Goal: Information Seeking & Learning: Learn about a topic

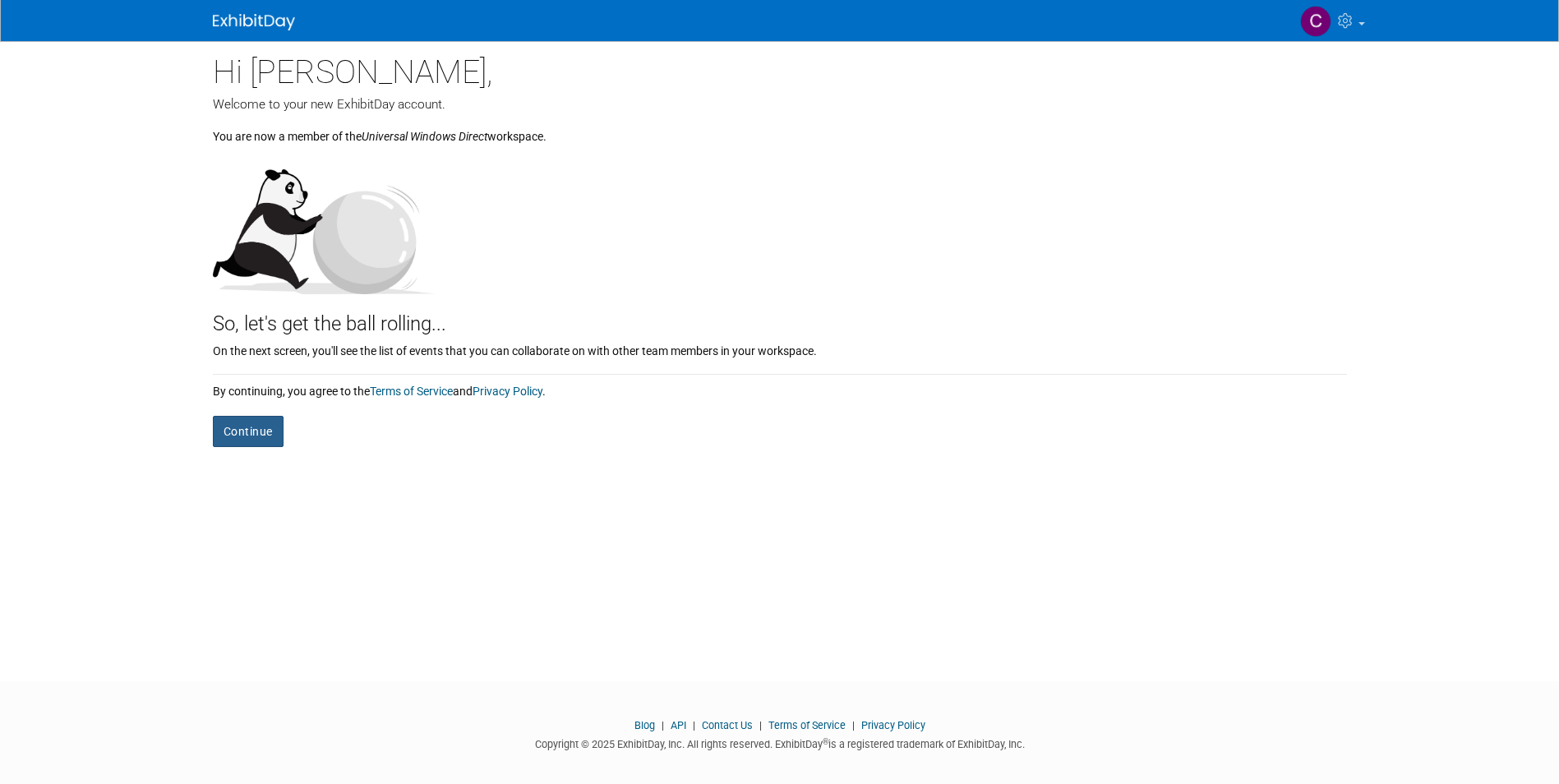
click at [229, 436] on button "Continue" at bounding box center [248, 431] width 71 height 31
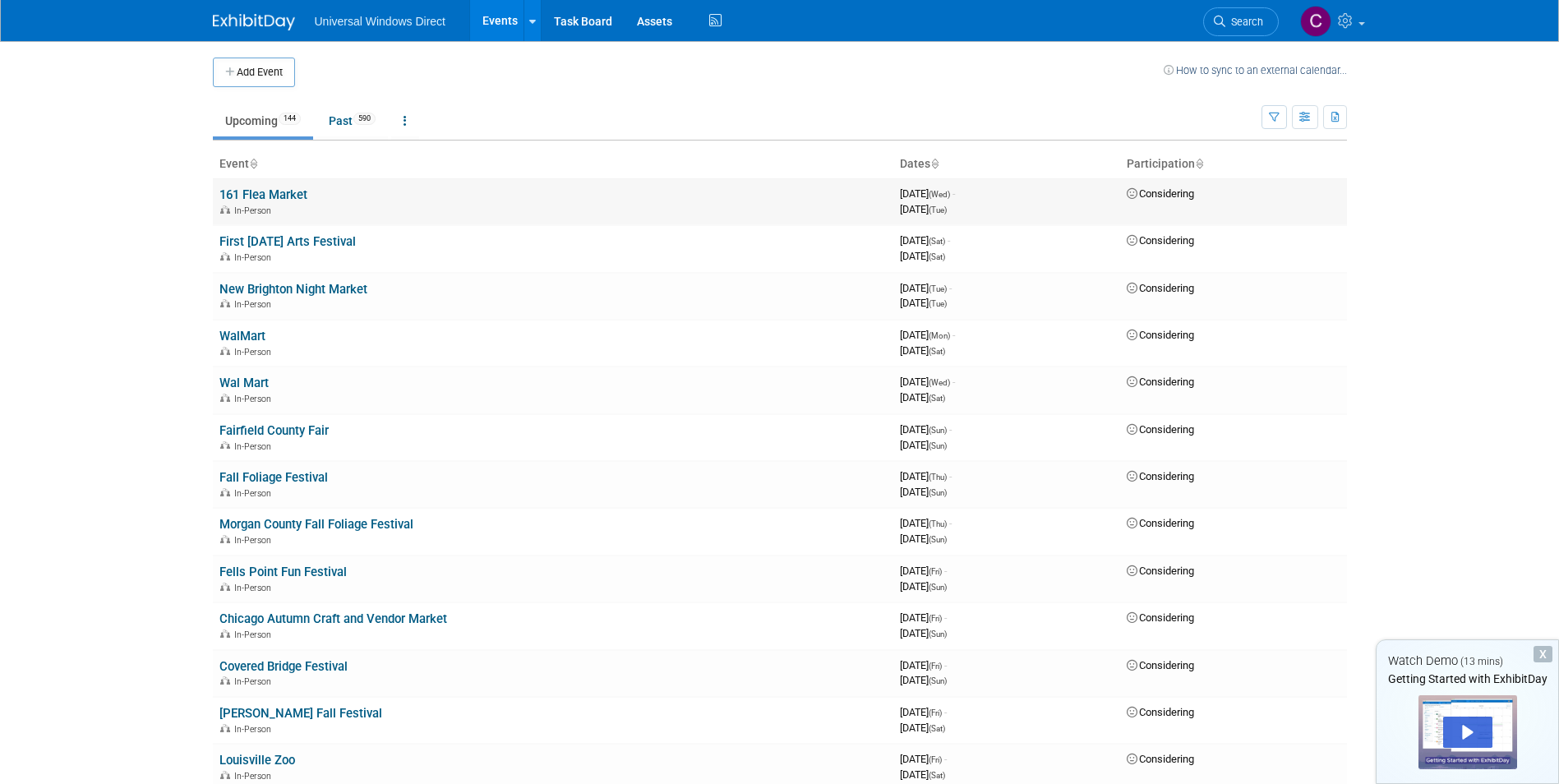
click at [1176, 196] on span "Considering" at bounding box center [1160, 194] width 67 height 13
click at [1198, 168] on icon at bounding box center [1198, 165] width 8 height 11
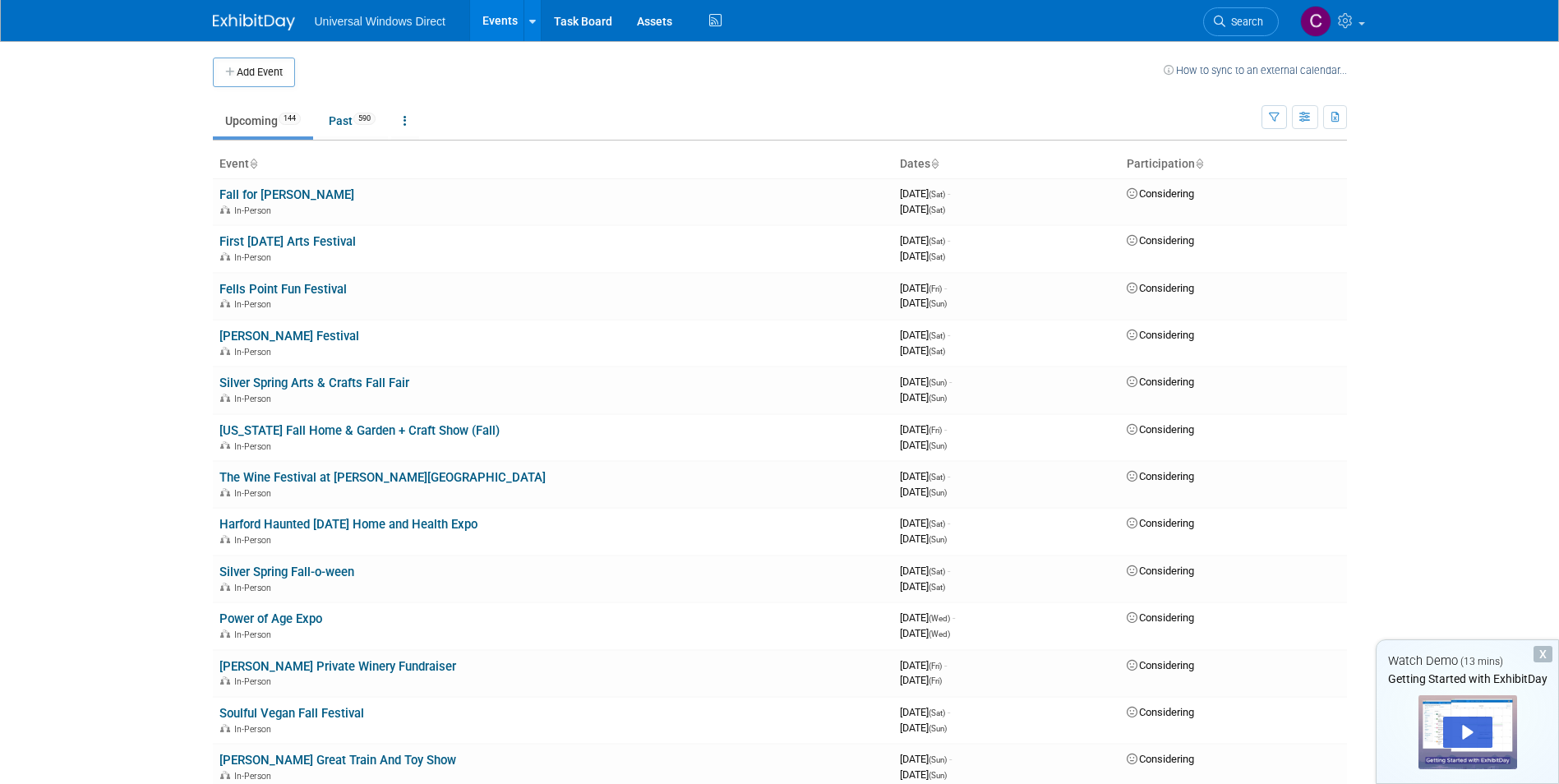
click at [1198, 168] on icon at bounding box center [1198, 165] width 8 height 11
click at [1199, 158] on link at bounding box center [1198, 163] width 8 height 13
click at [1202, 170] on icon at bounding box center [1198, 165] width 8 height 11
click at [1471, 718] on div "Play" at bounding box center [1467, 731] width 49 height 31
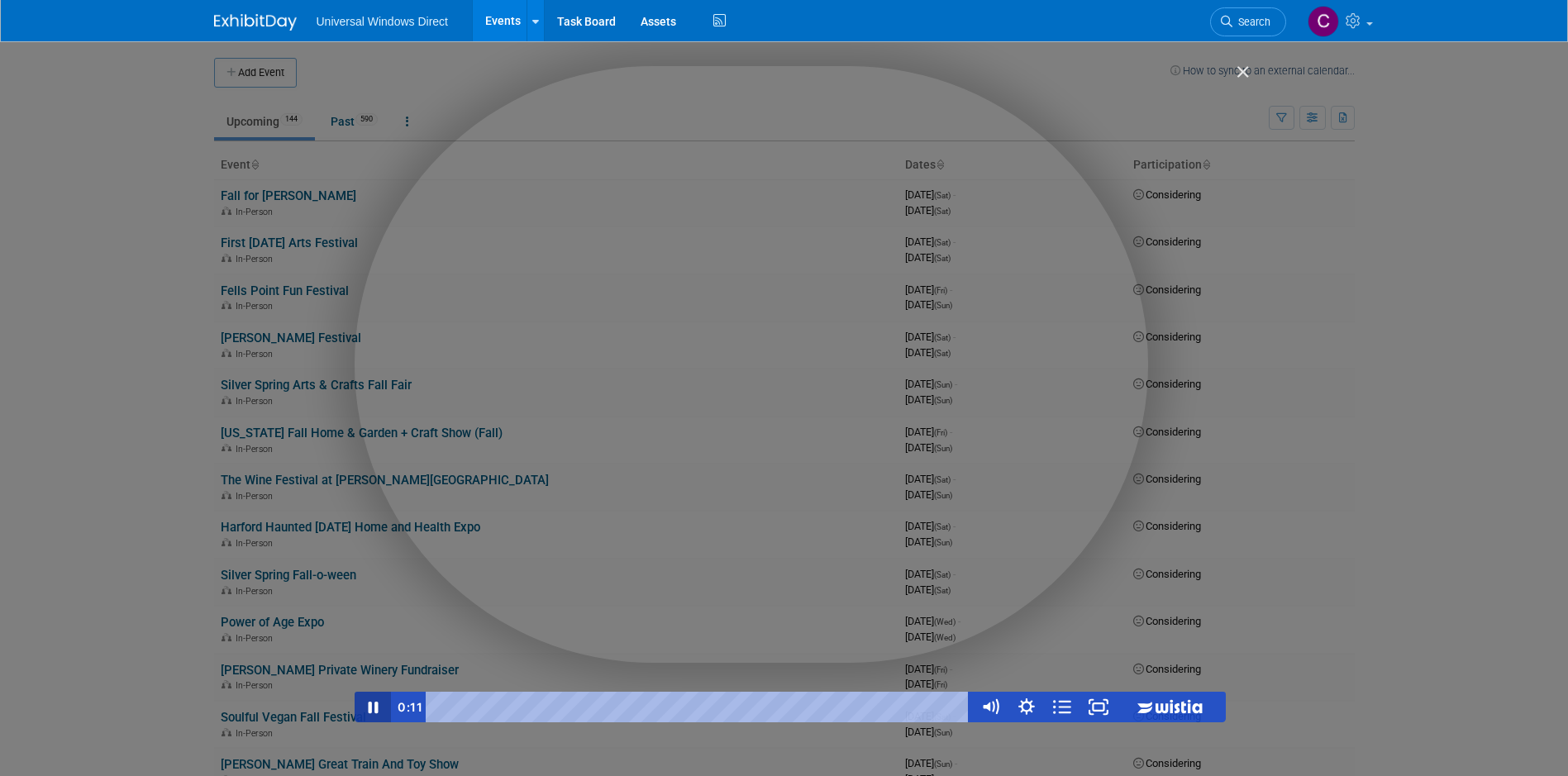
click at [367, 705] on icon "Pause" at bounding box center [373, 707] width 36 height 31
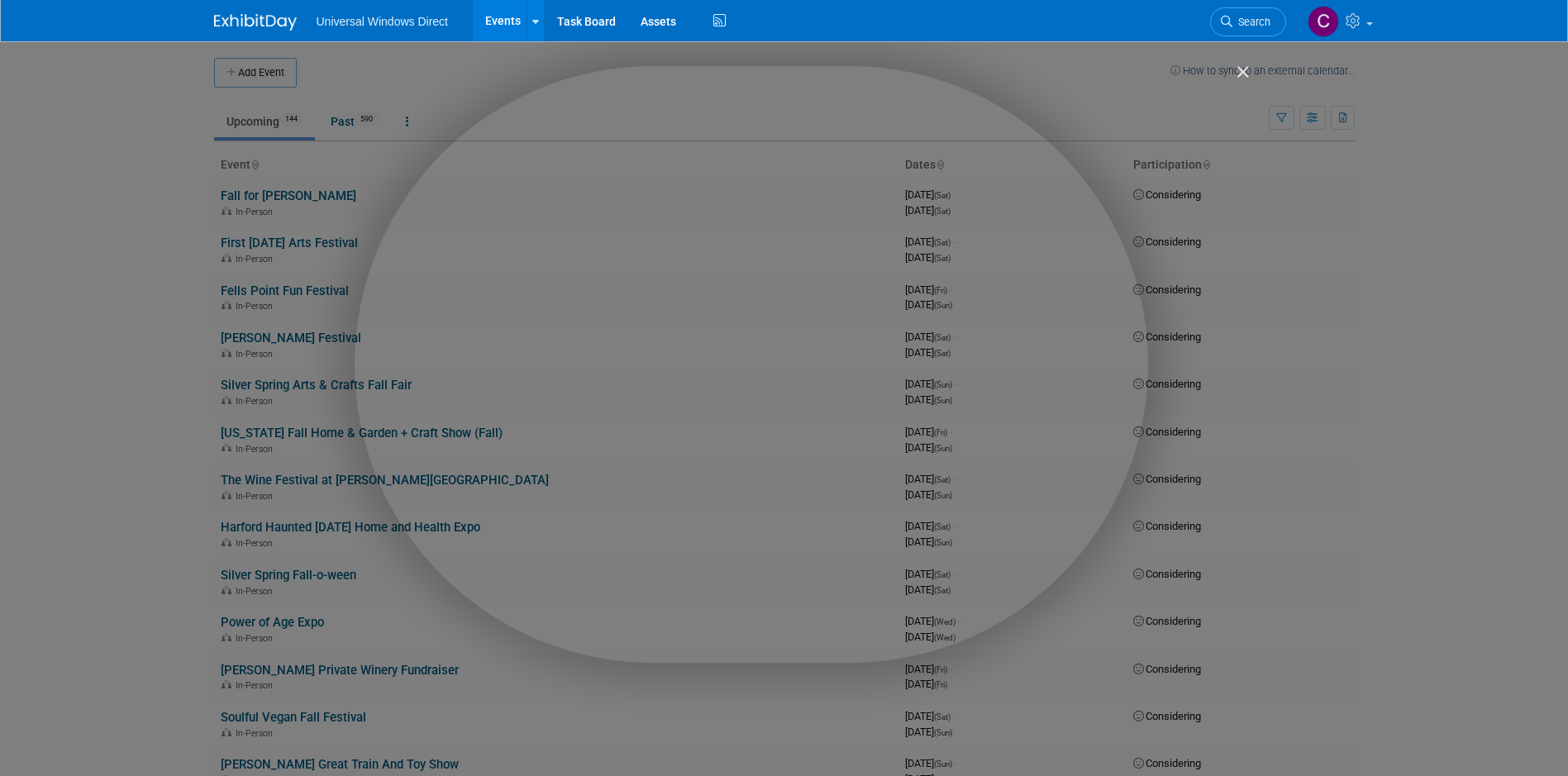
drag, startPoint x: 1243, startPoint y: 69, endPoint x: 1221, endPoint y: 123, distance: 58.3
click at [1243, 69] on img "Close" at bounding box center [1235, 79] width 28 height 28
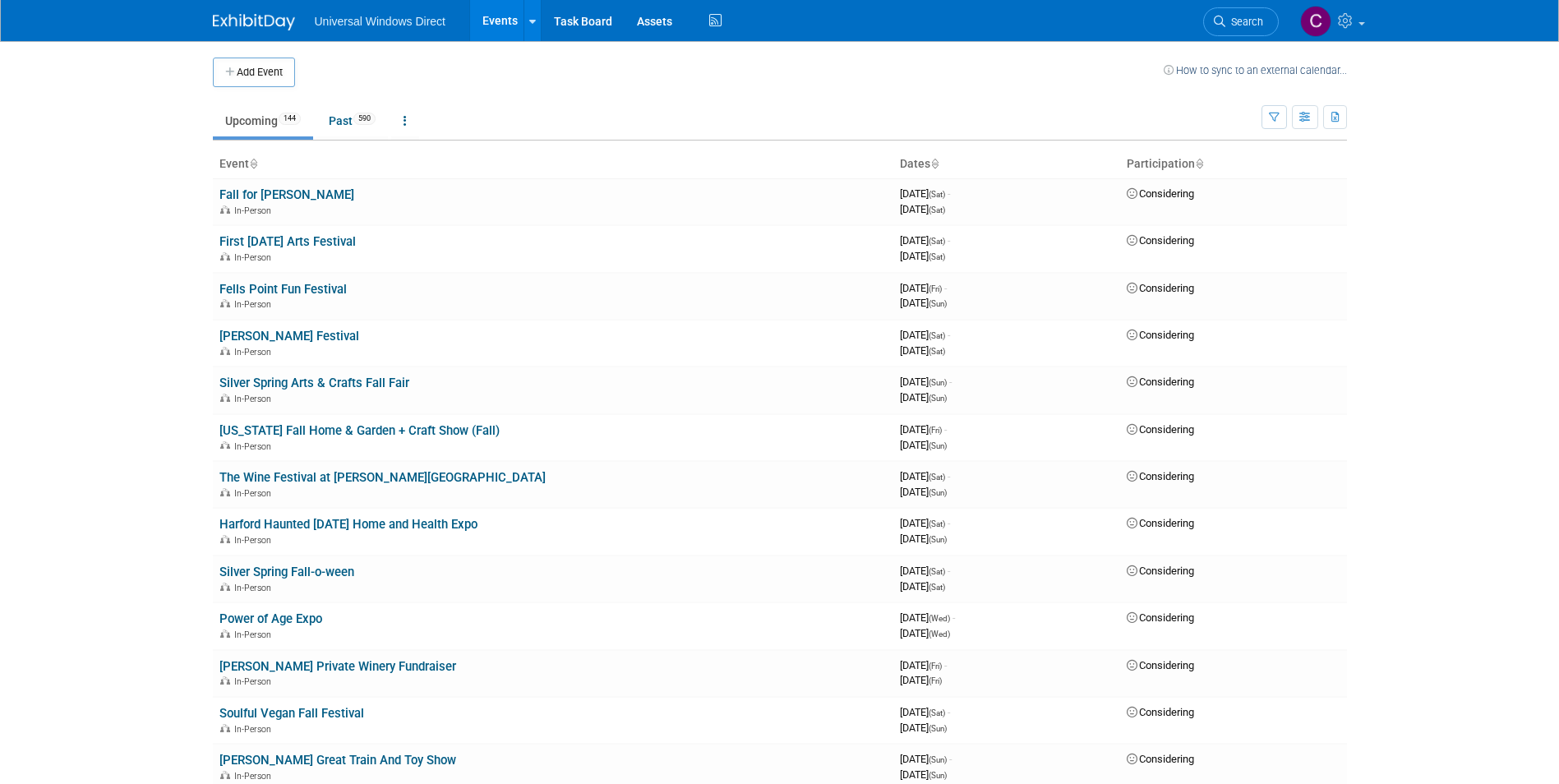
click at [276, 25] on img at bounding box center [254, 22] width 83 height 16
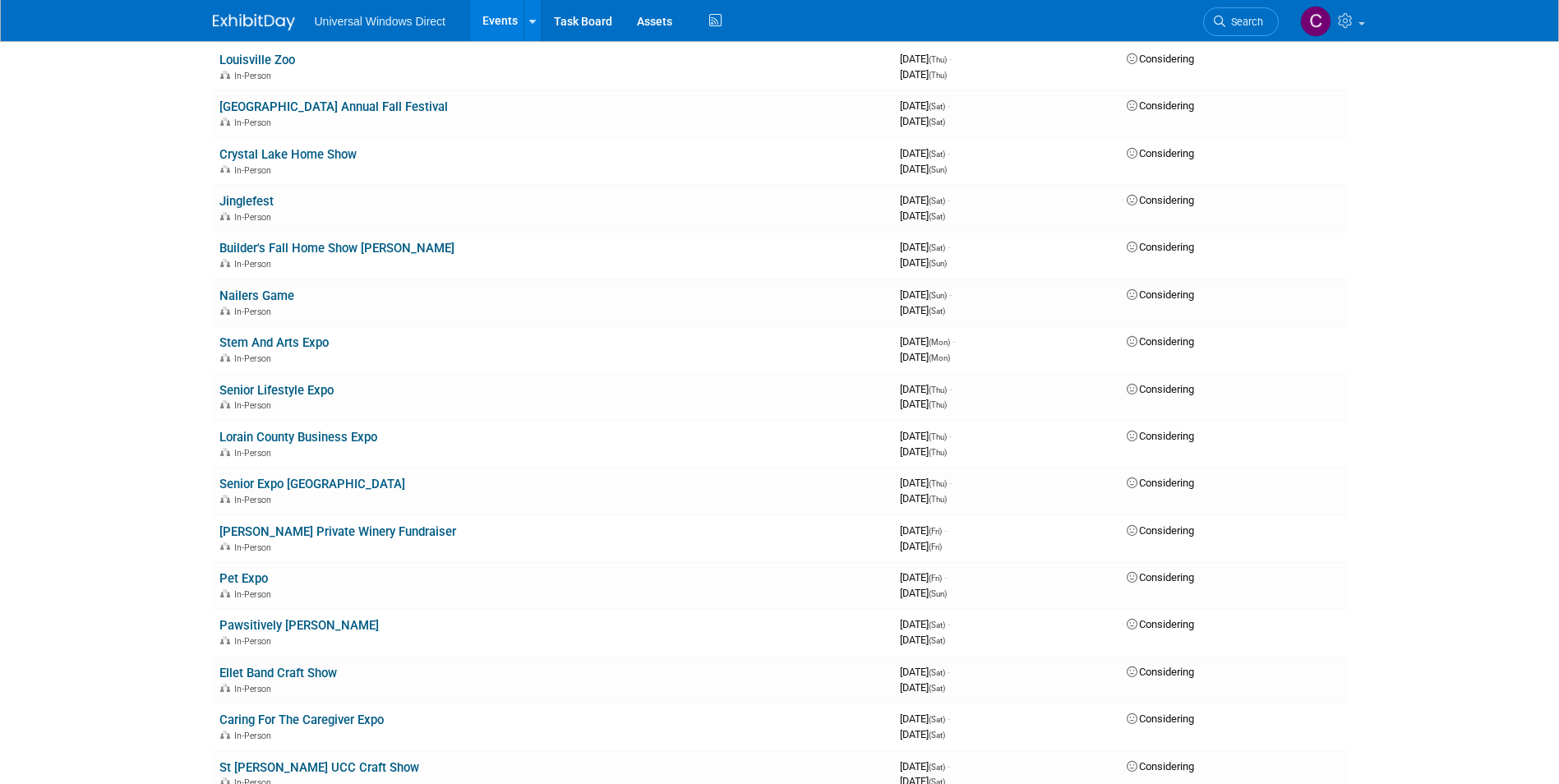
scroll to position [3942, 0]
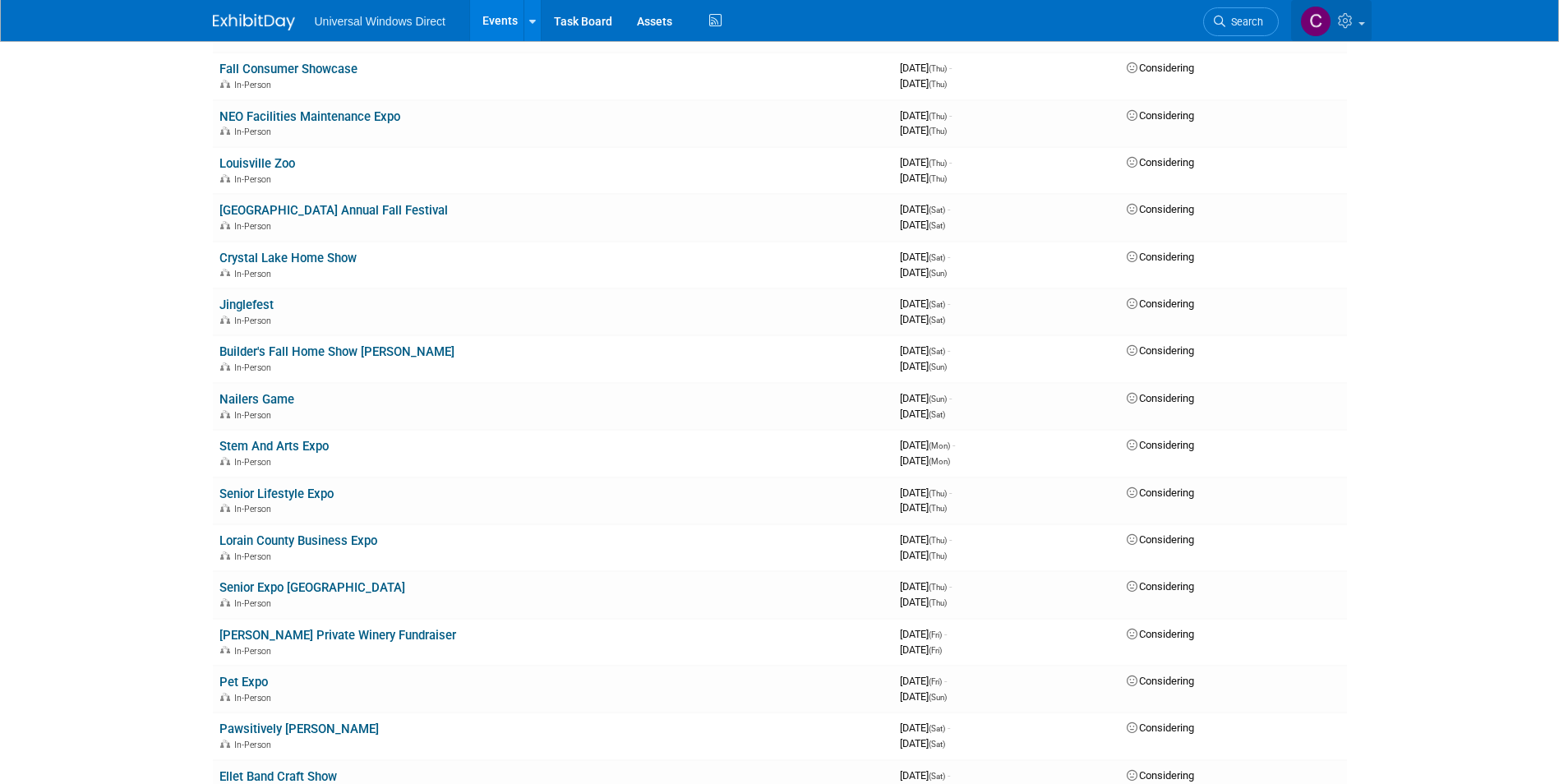
click at [1324, 19] on img at bounding box center [1316, 21] width 31 height 31
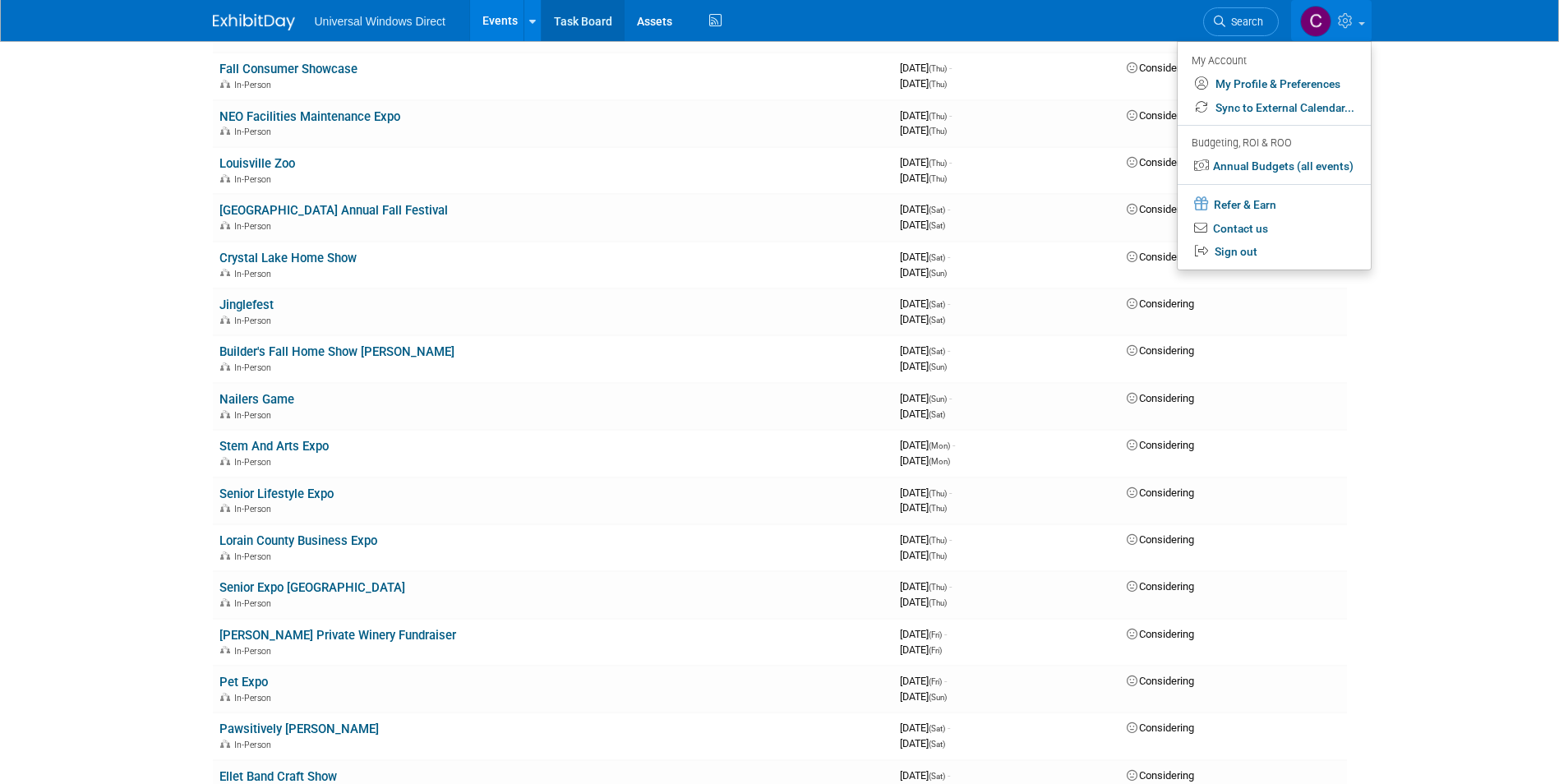
click at [582, 20] on link "Task Board" at bounding box center [582, 21] width 83 height 41
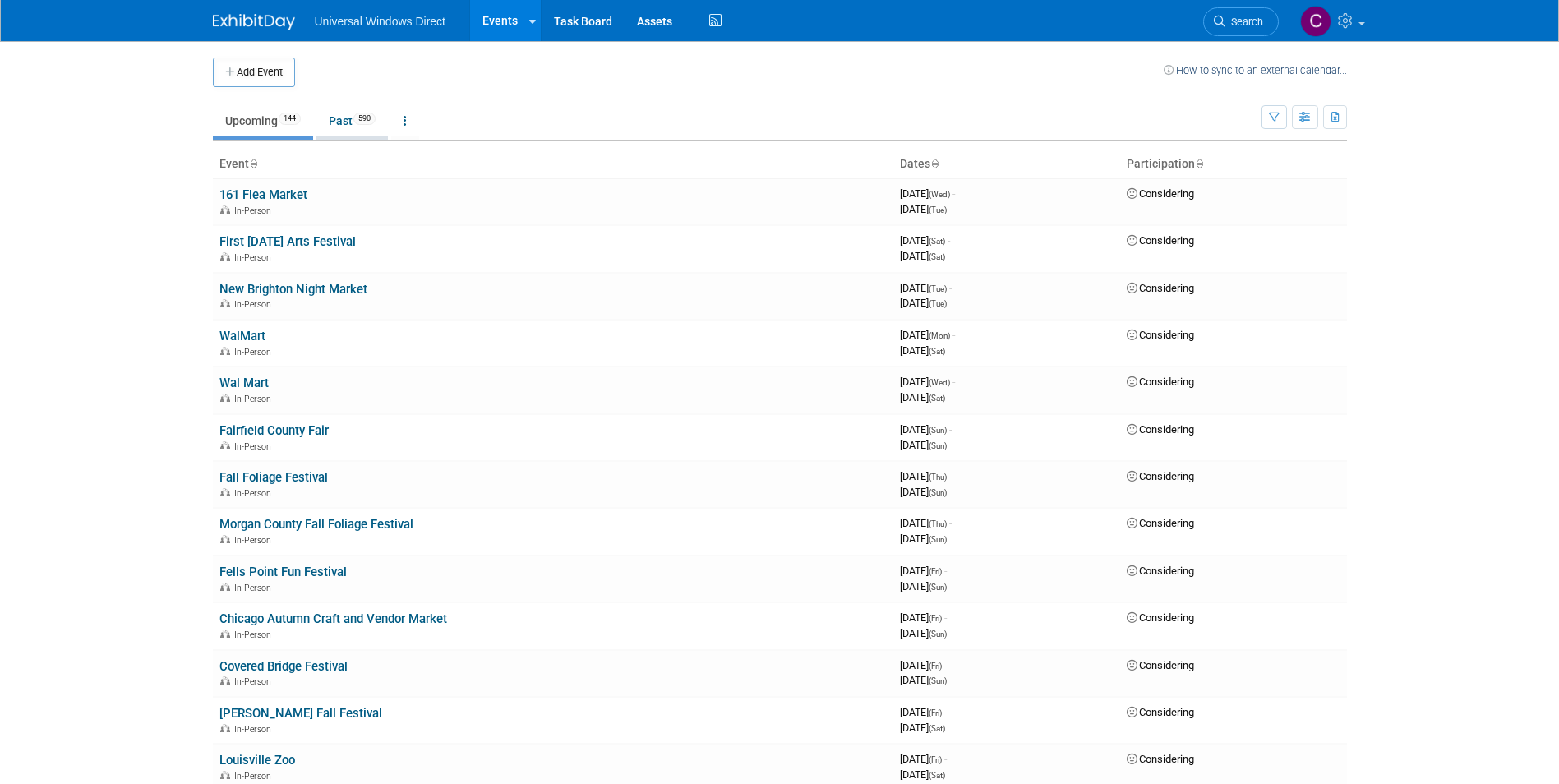
click at [363, 122] on span "590" at bounding box center [364, 118] width 22 height 13
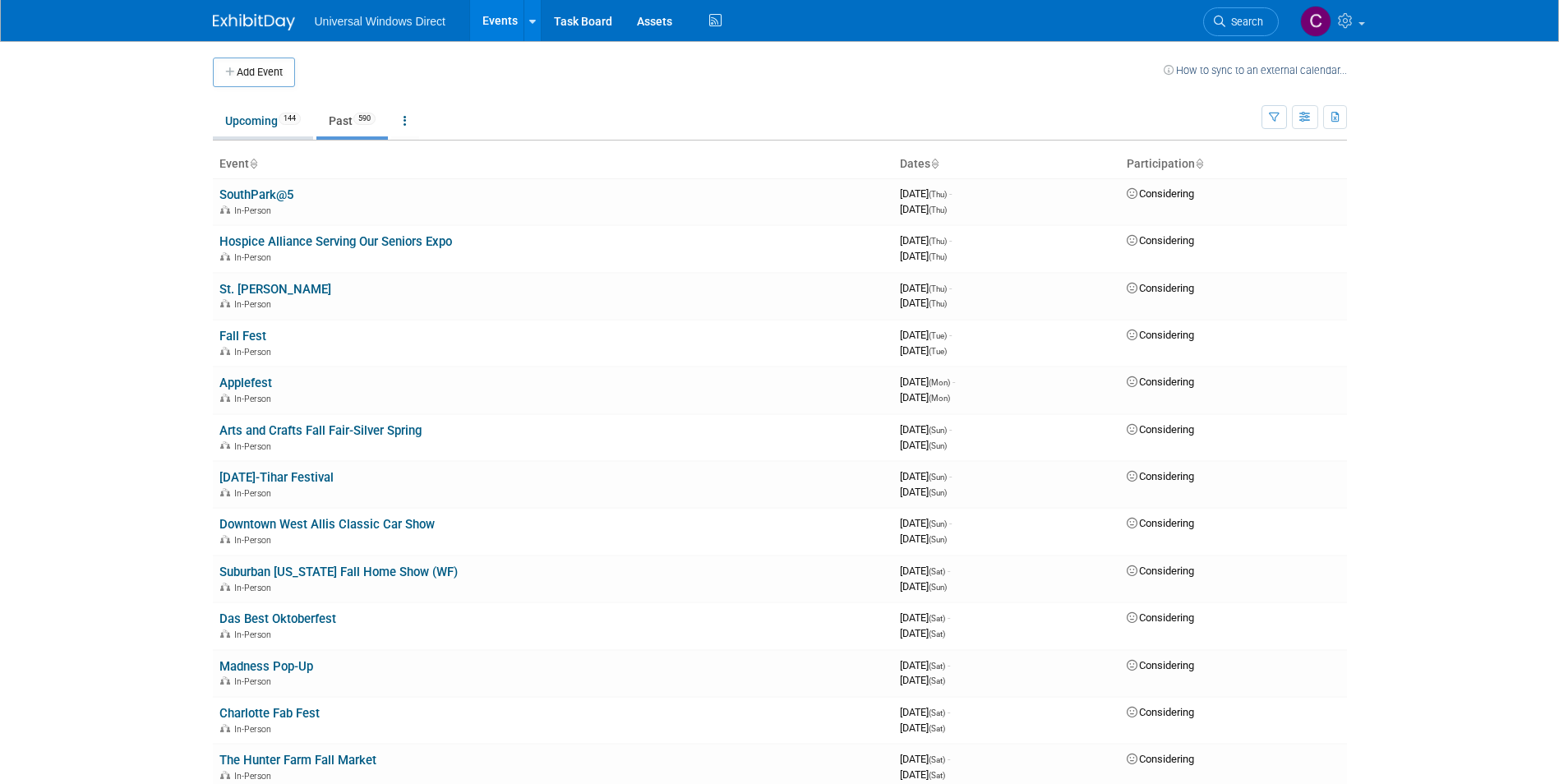
click at [263, 122] on link "Upcoming 144" at bounding box center [263, 120] width 101 height 31
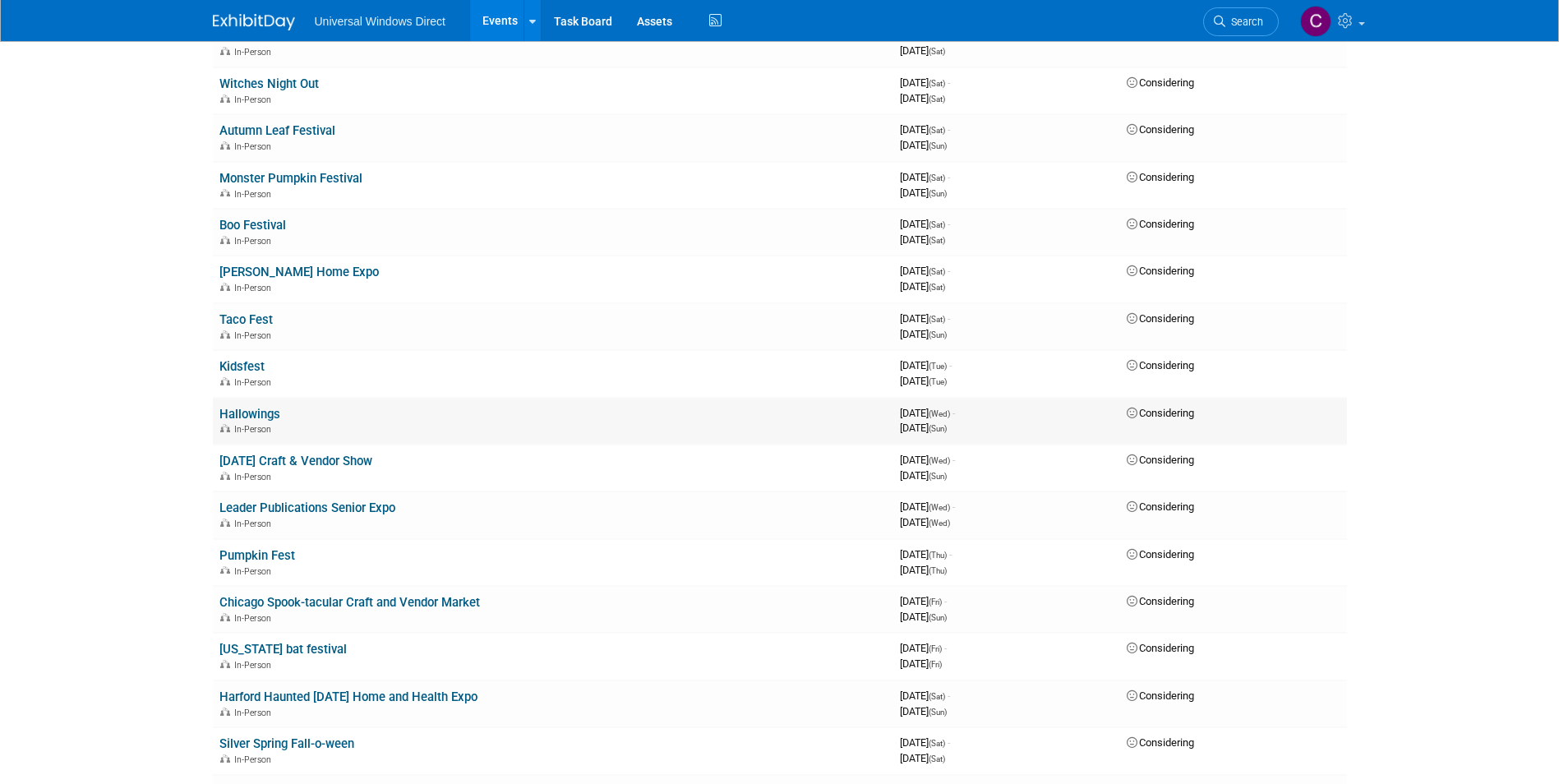
scroll to position [2104, 0]
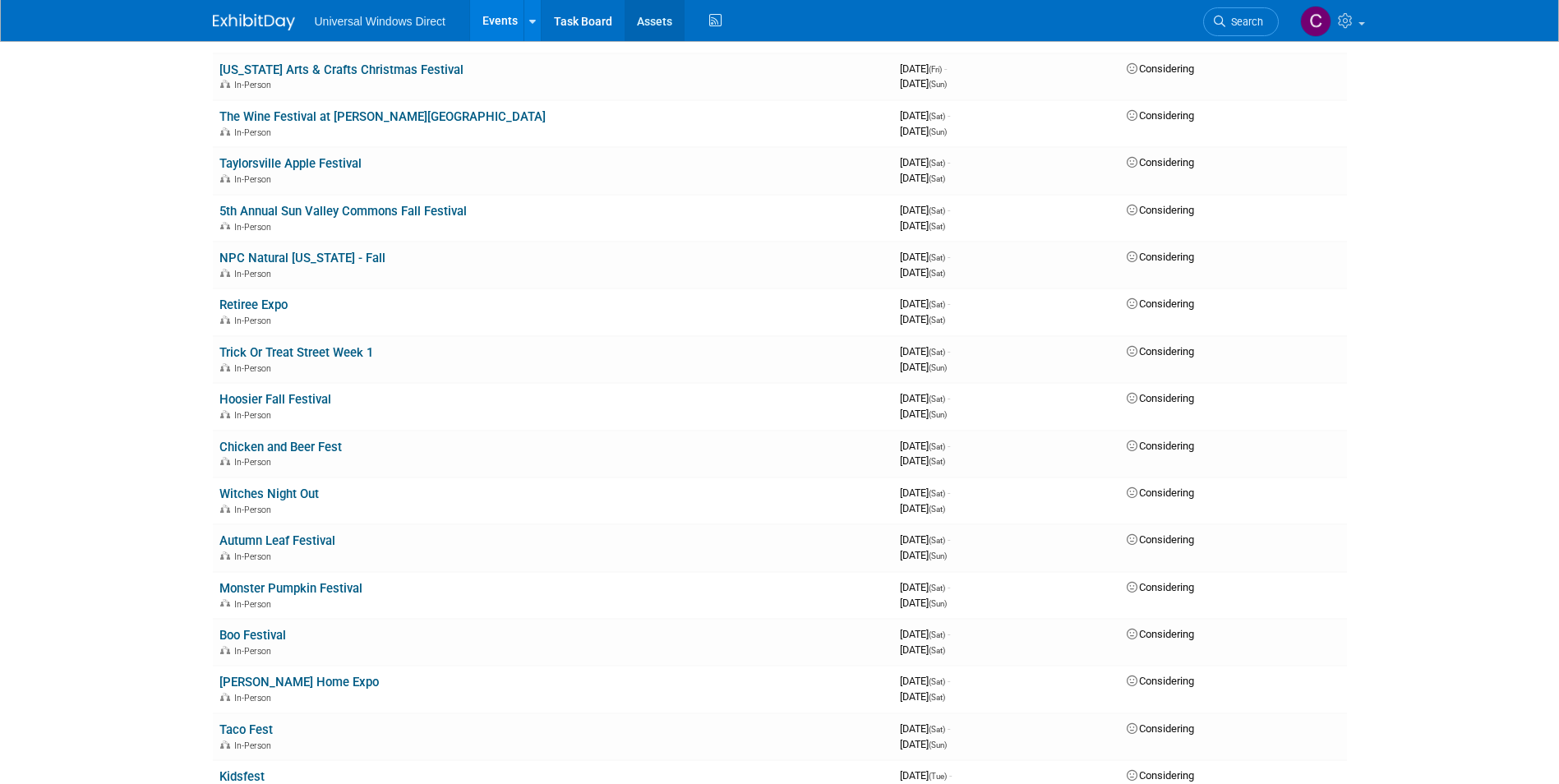
click at [649, 21] on link "Assets" at bounding box center [654, 21] width 60 height 41
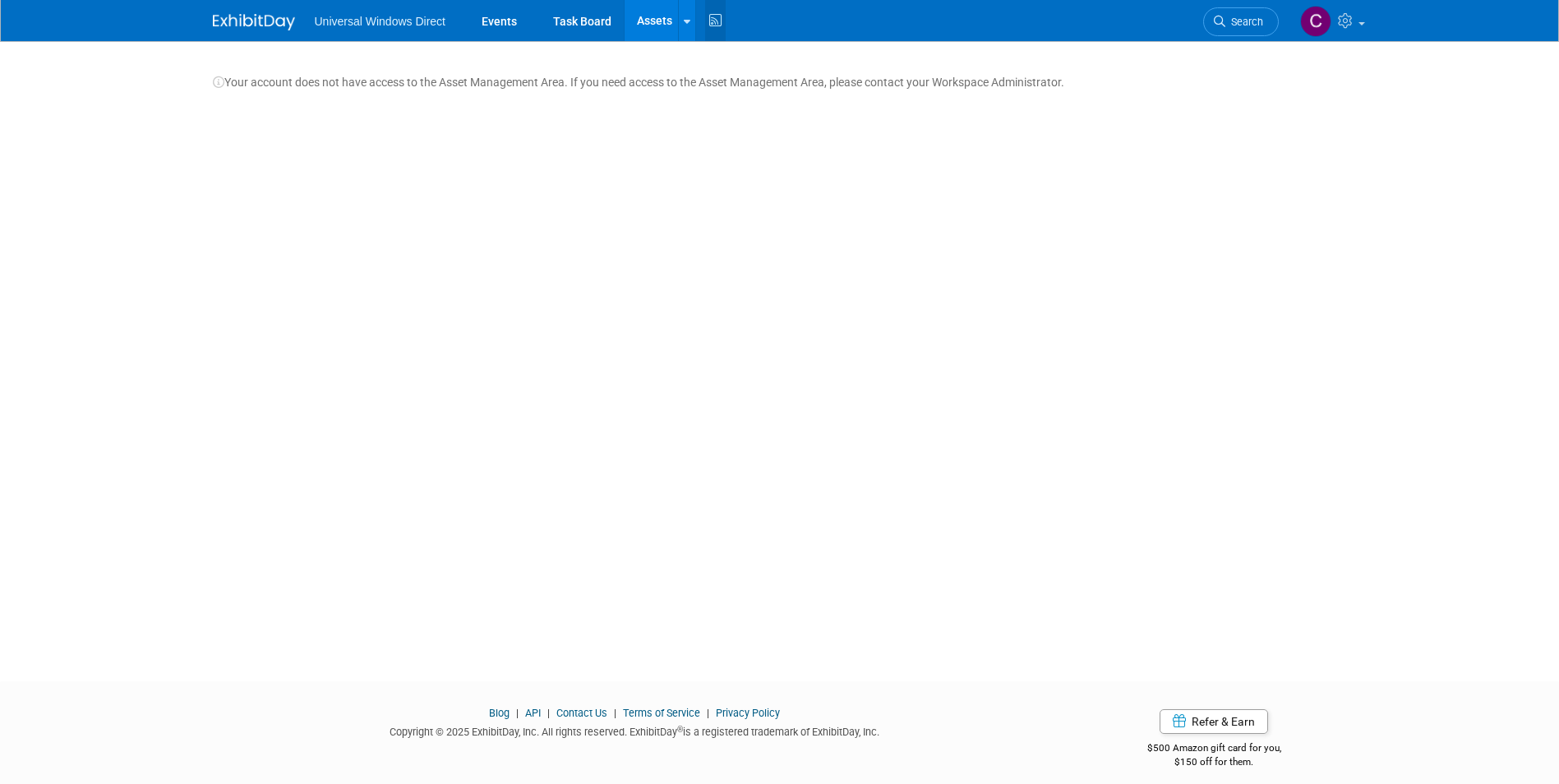
click at [711, 17] on icon at bounding box center [715, 21] width 21 height 25
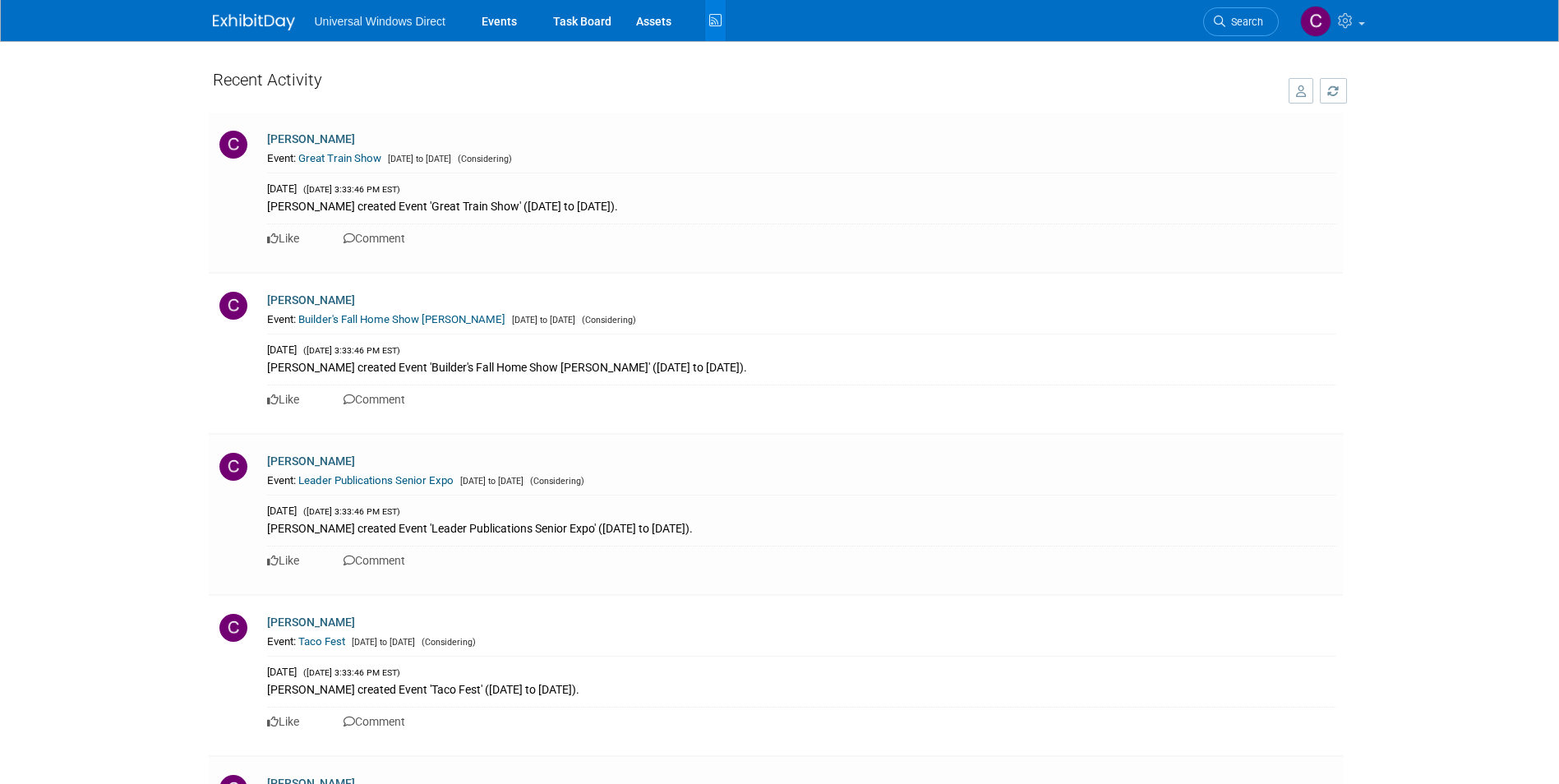
click at [371, 24] on span "Universal Windows Direct" at bounding box center [381, 21] width 131 height 13
click at [485, 21] on link "Events" at bounding box center [499, 21] width 60 height 41
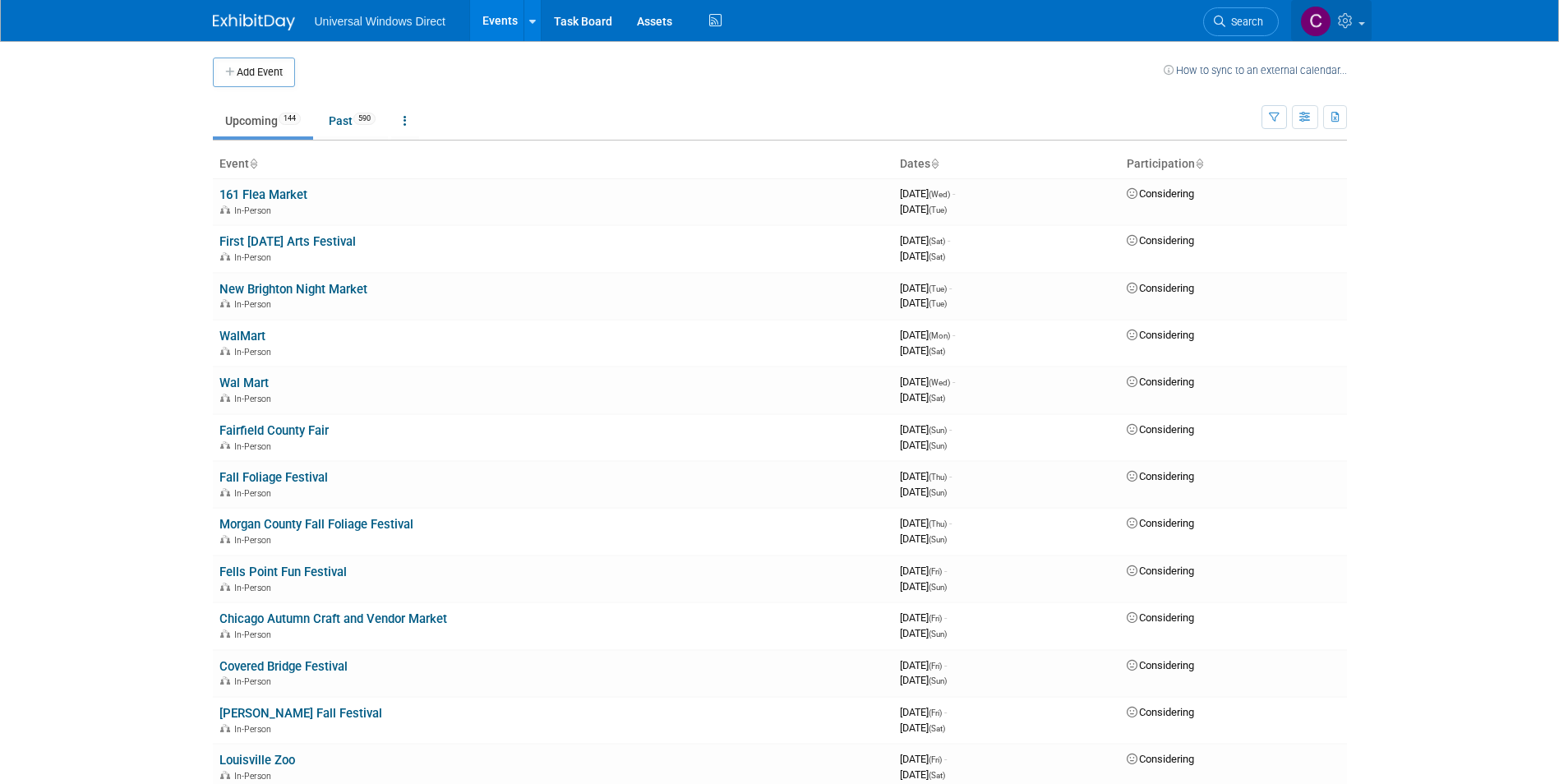
click at [1348, 14] on icon at bounding box center [1347, 21] width 19 height 14
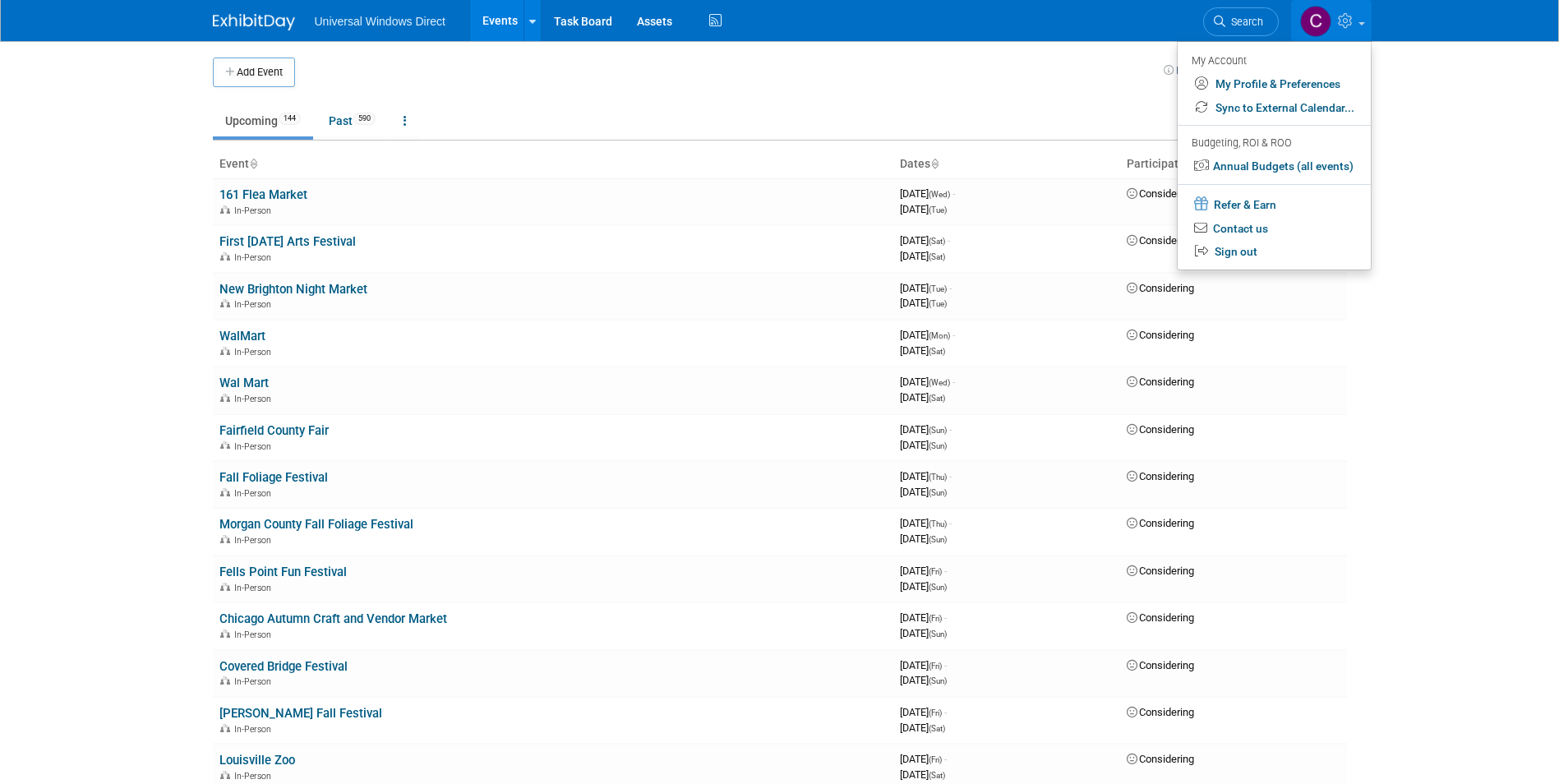
click at [1436, 104] on body "Universal Windows Direct Events Add Event Bulk Upload Events Shareable Event Bo…" at bounding box center [779, 392] width 1559 height 784
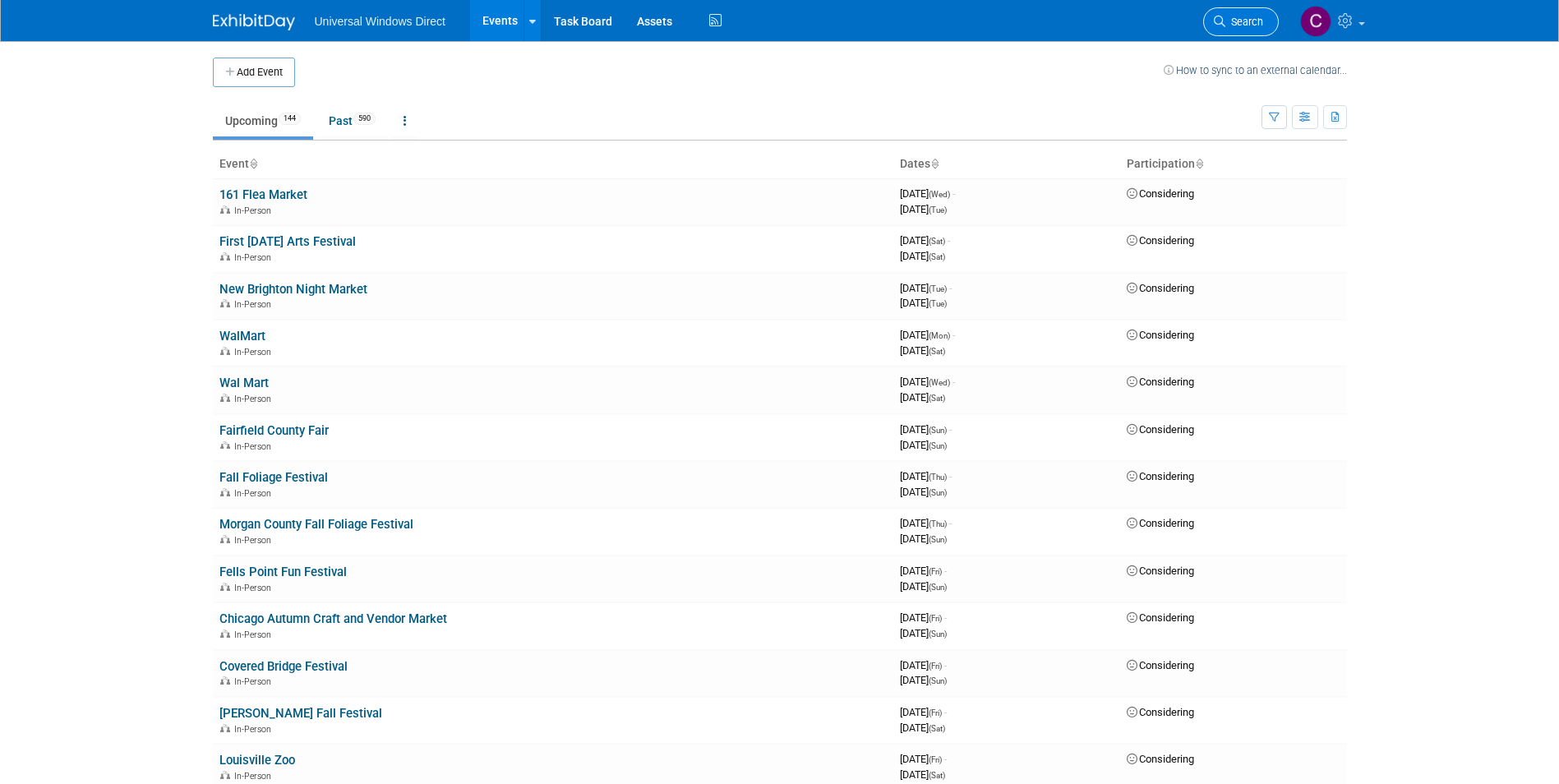
click at [1230, 20] on span "Search" at bounding box center [1244, 22] width 38 height 13
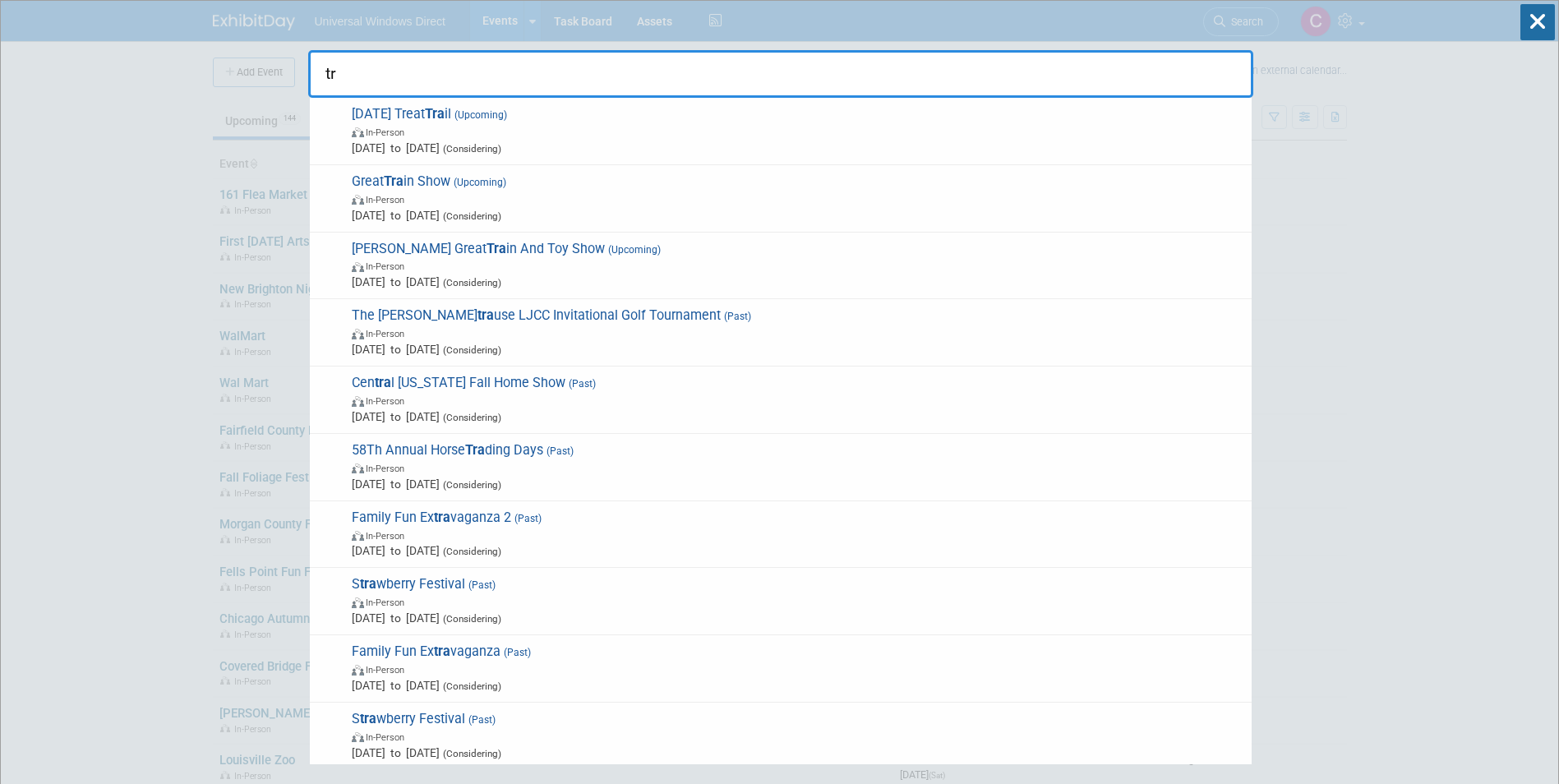
type input "t"
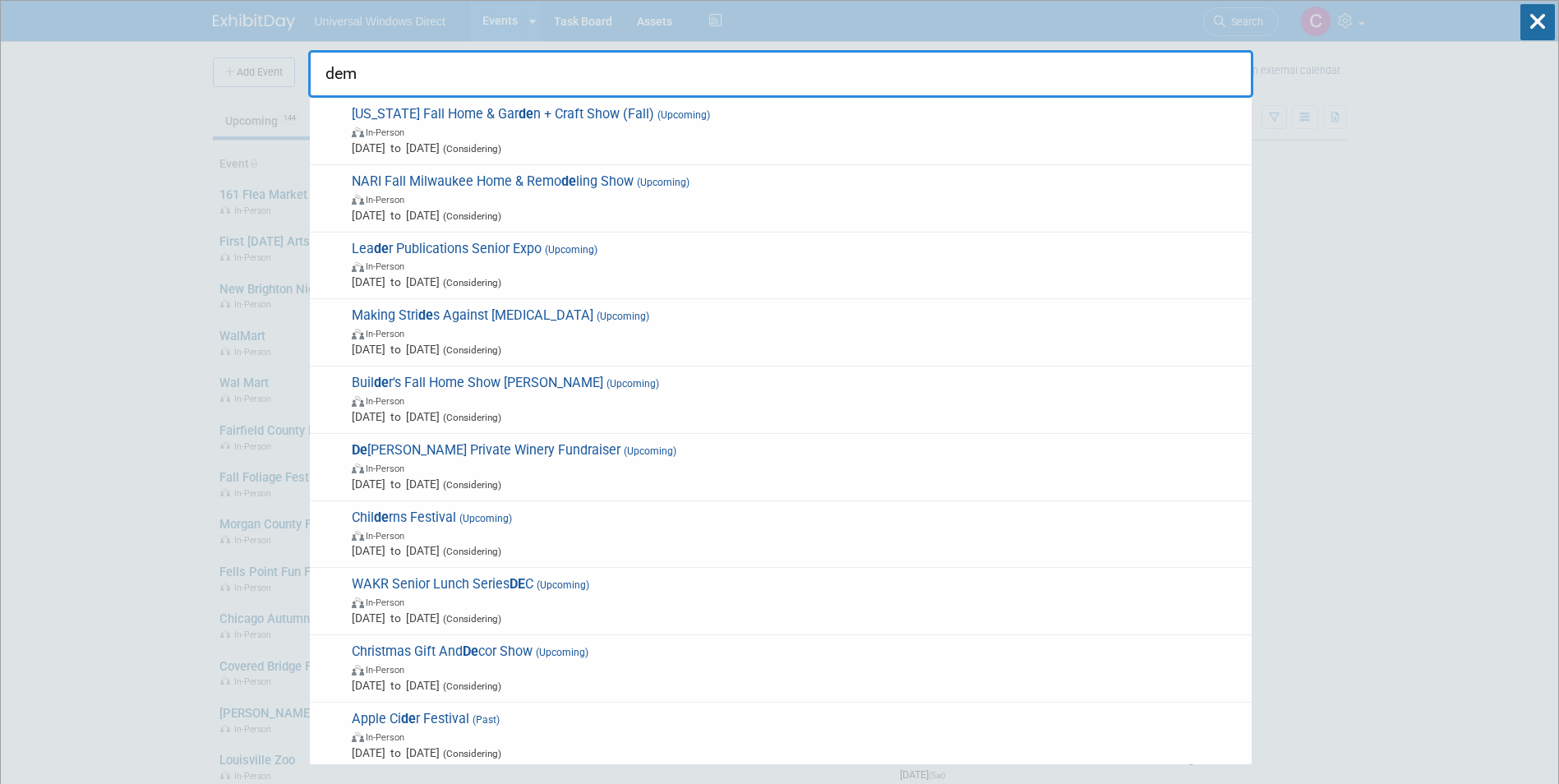
type input "demo"
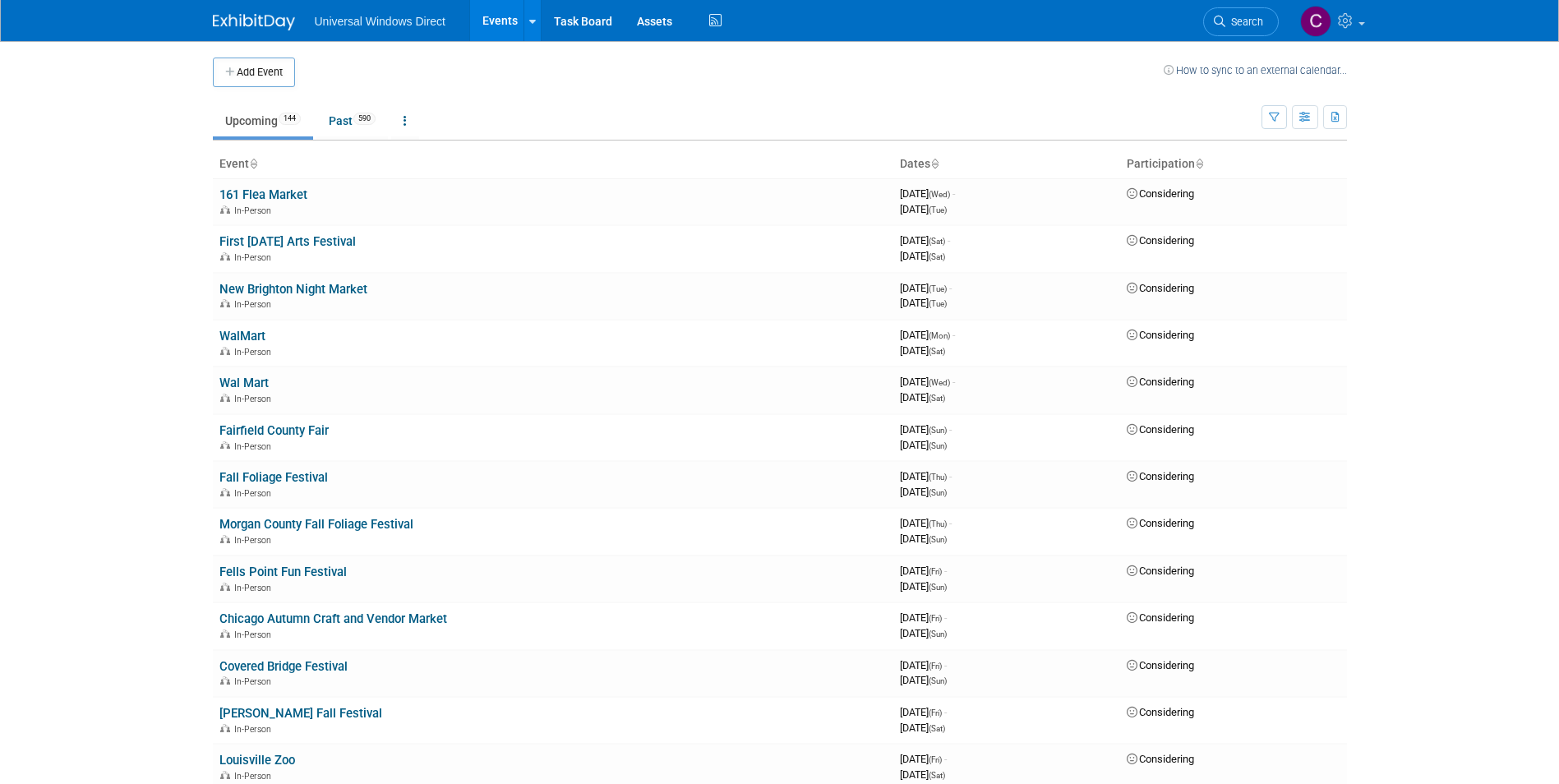
click at [233, 187] on link "161 Flea Market" at bounding box center [263, 195] width 88 height 14
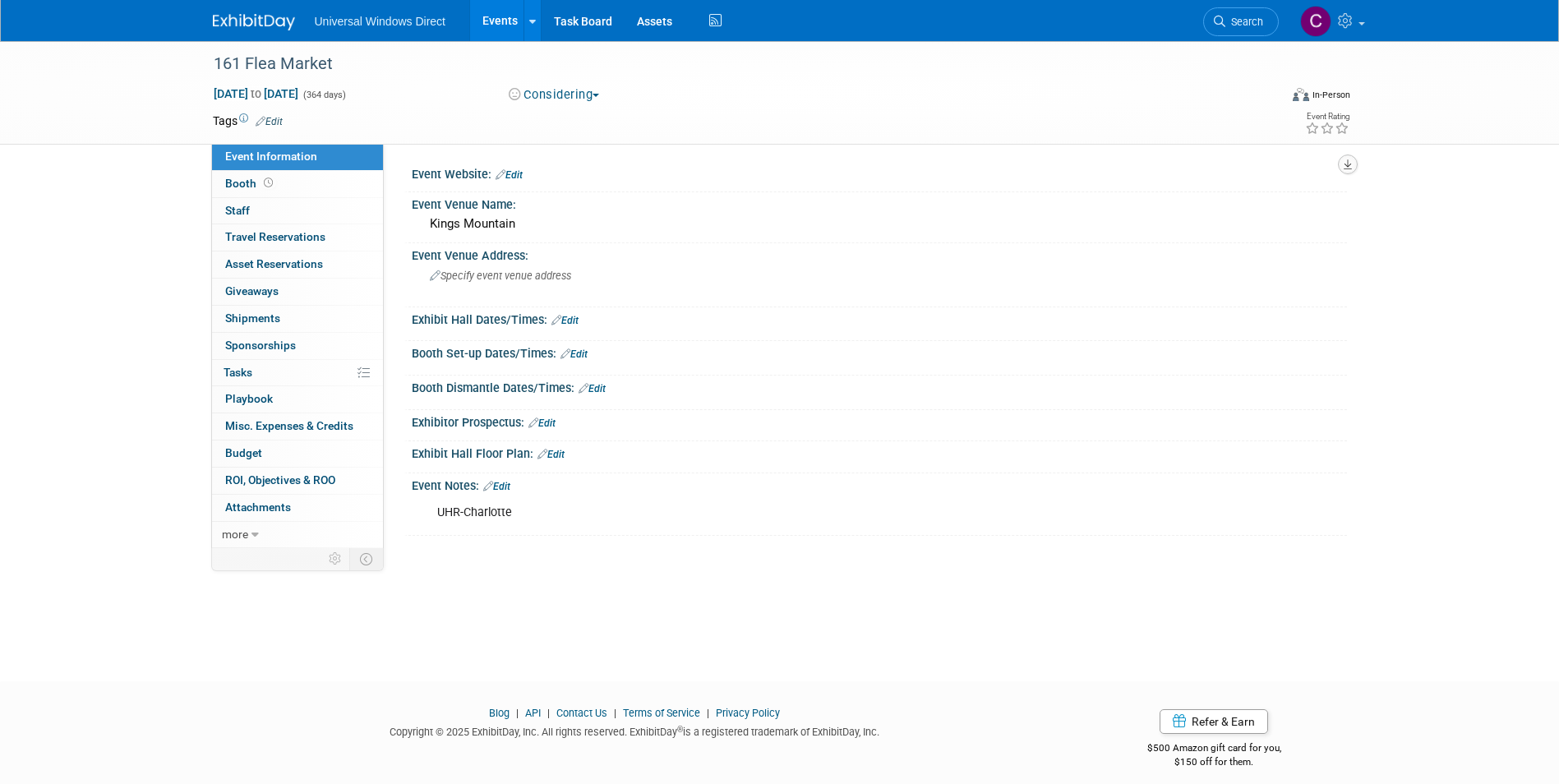
click at [1351, 164] on icon "button" at bounding box center [1347, 165] width 8 height 11
click at [883, 176] on div "Event Website: Edit" at bounding box center [880, 172] width 935 height 22
click at [257, 185] on span "Booth" at bounding box center [250, 183] width 51 height 13
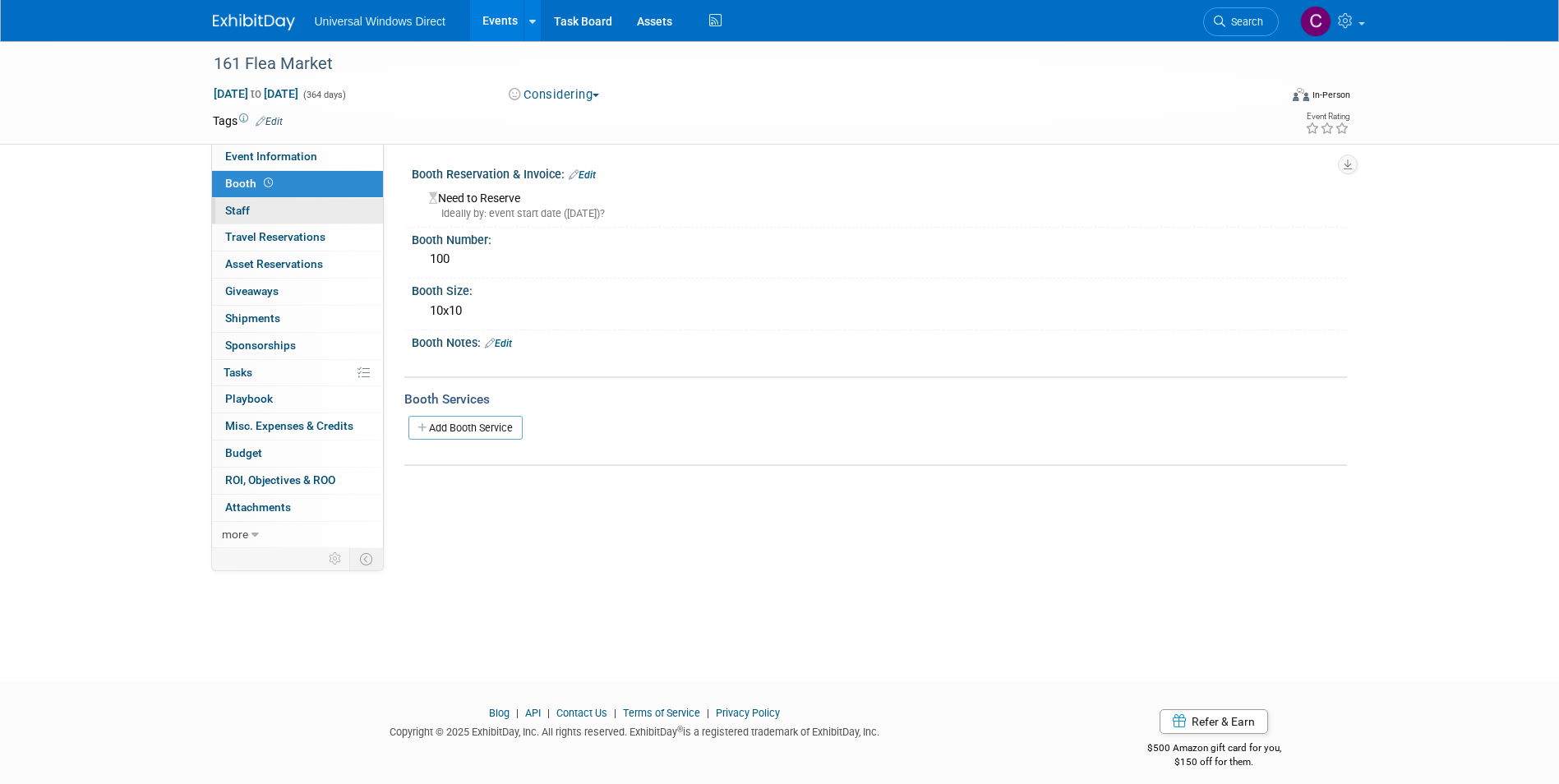
click at [244, 217] on link "0 Staff 0" at bounding box center [297, 211] width 171 height 26
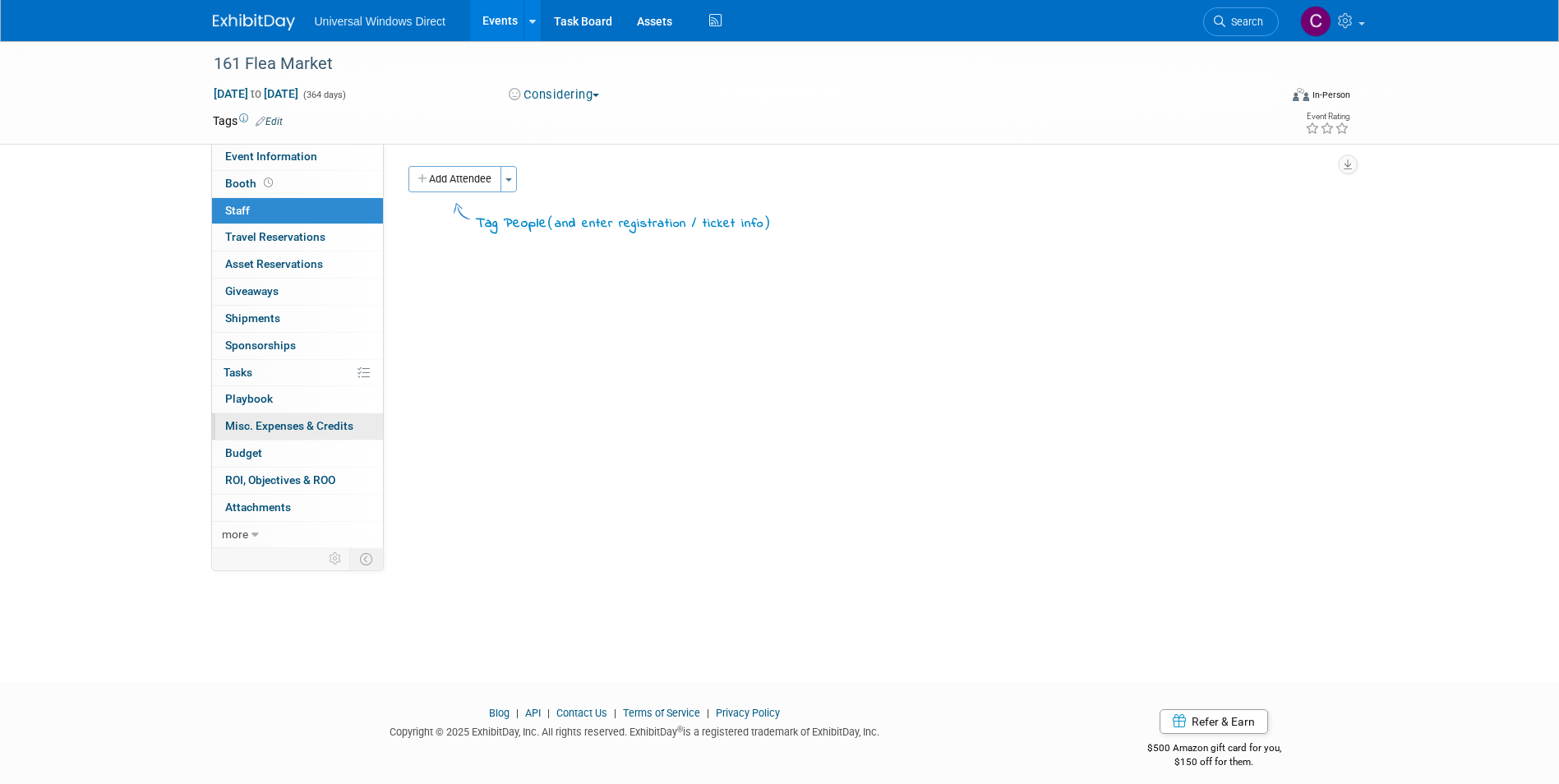
click at [256, 421] on span "Misc. Expenses & Credits 0" at bounding box center [289, 425] width 128 height 13
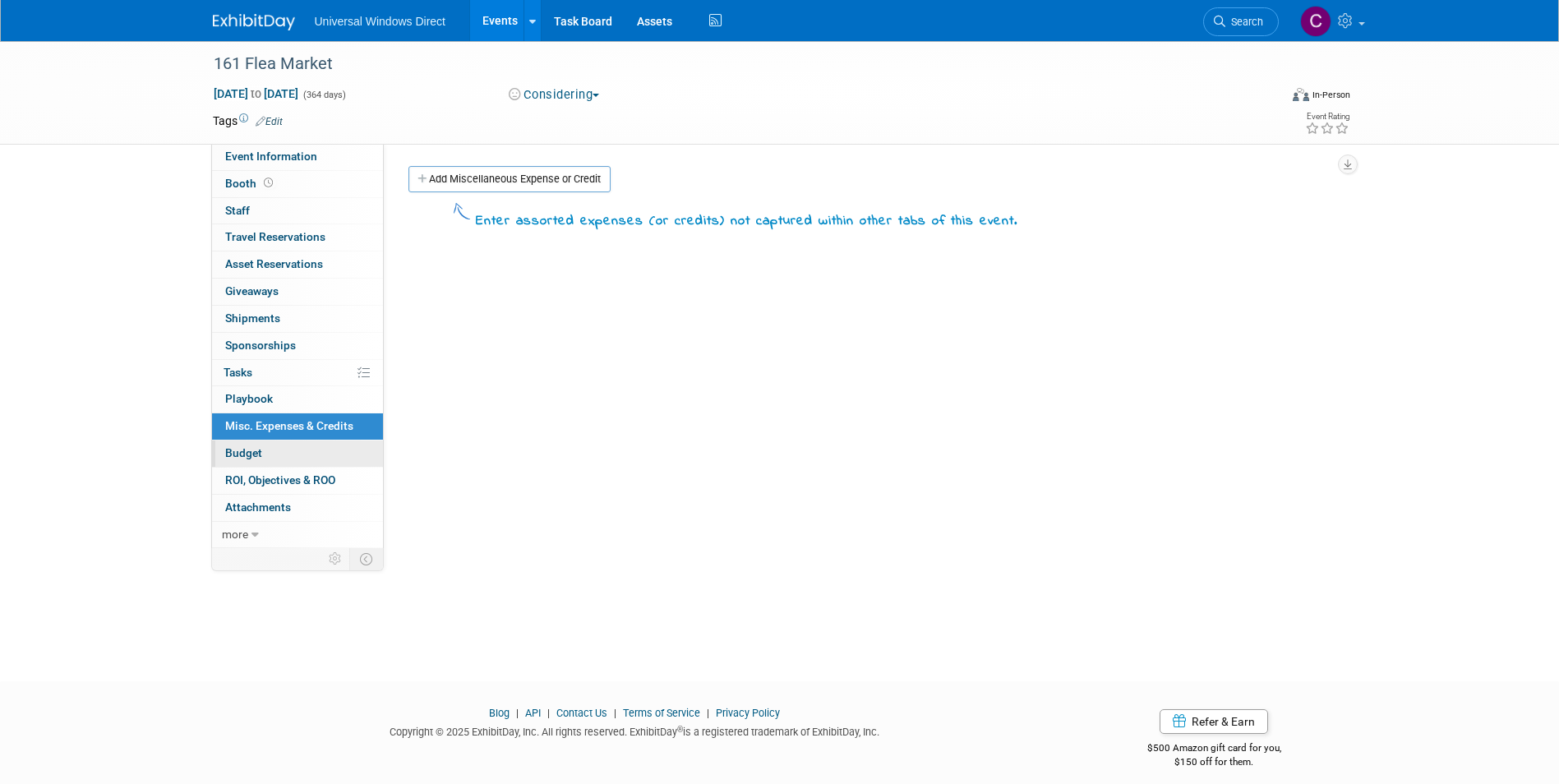
click at [253, 447] on span "Budget" at bounding box center [243, 452] width 37 height 13
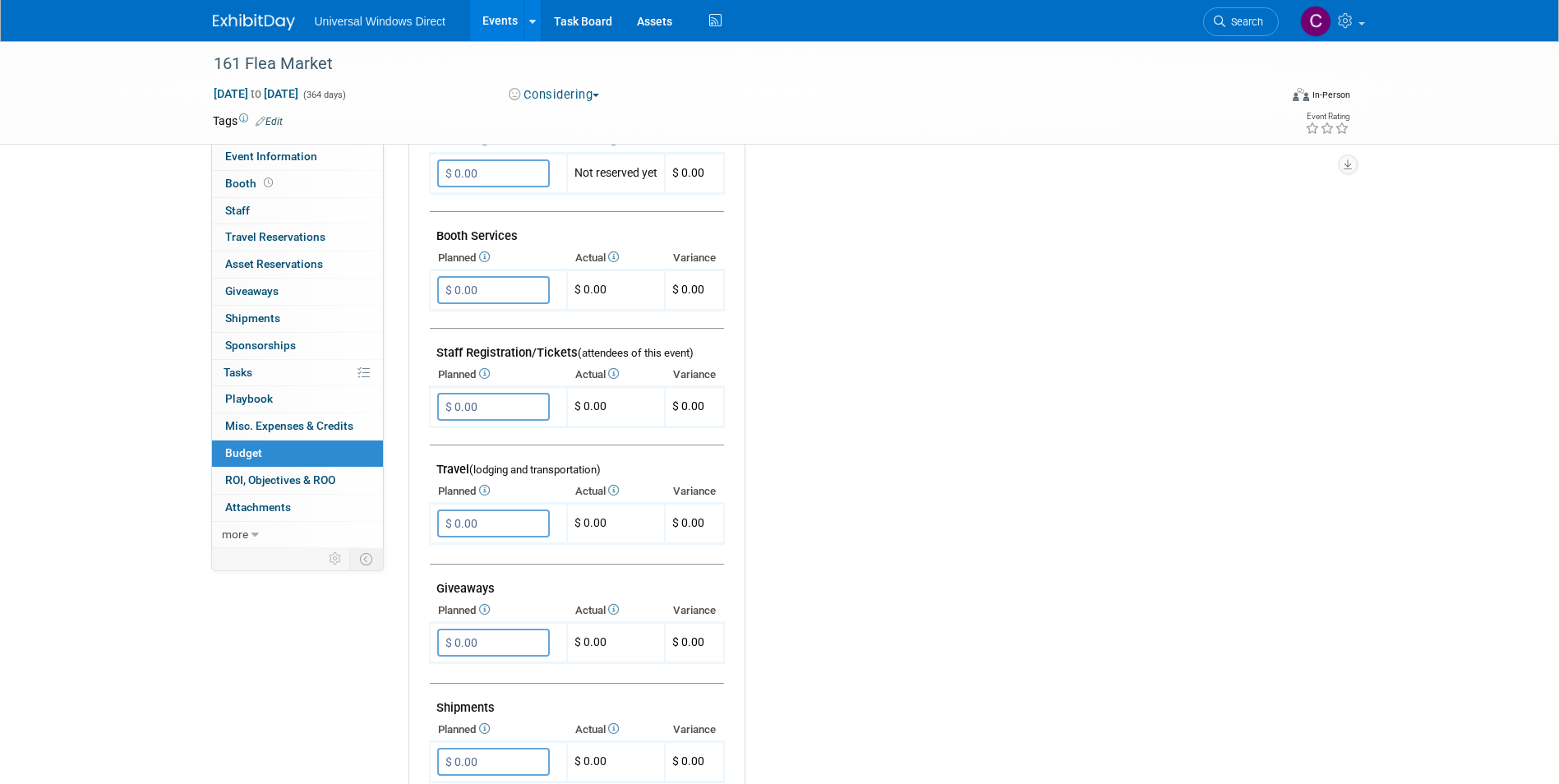
scroll to position [328, 0]
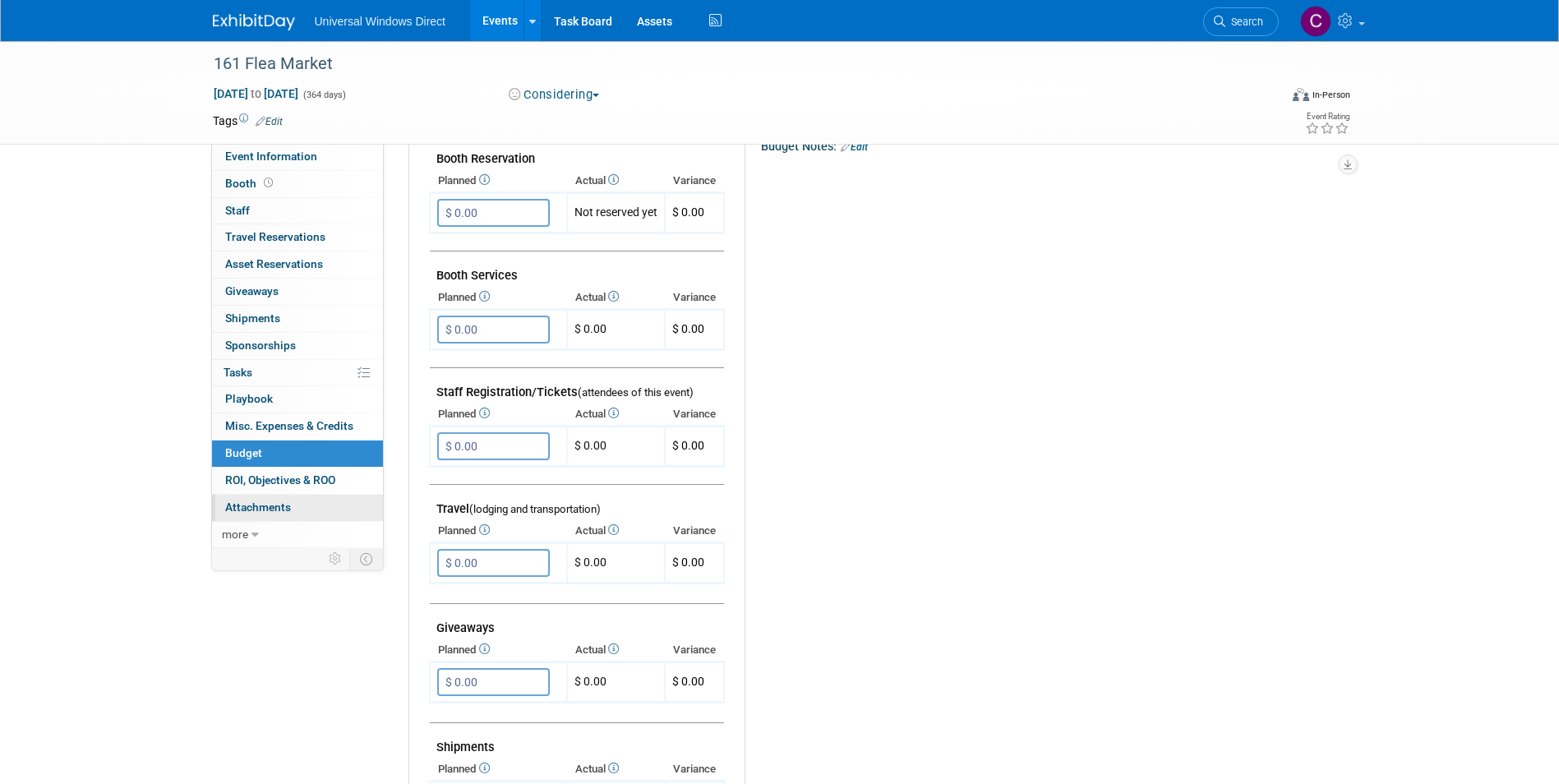
click at [273, 505] on span "Attachments 0" at bounding box center [258, 507] width 66 height 13
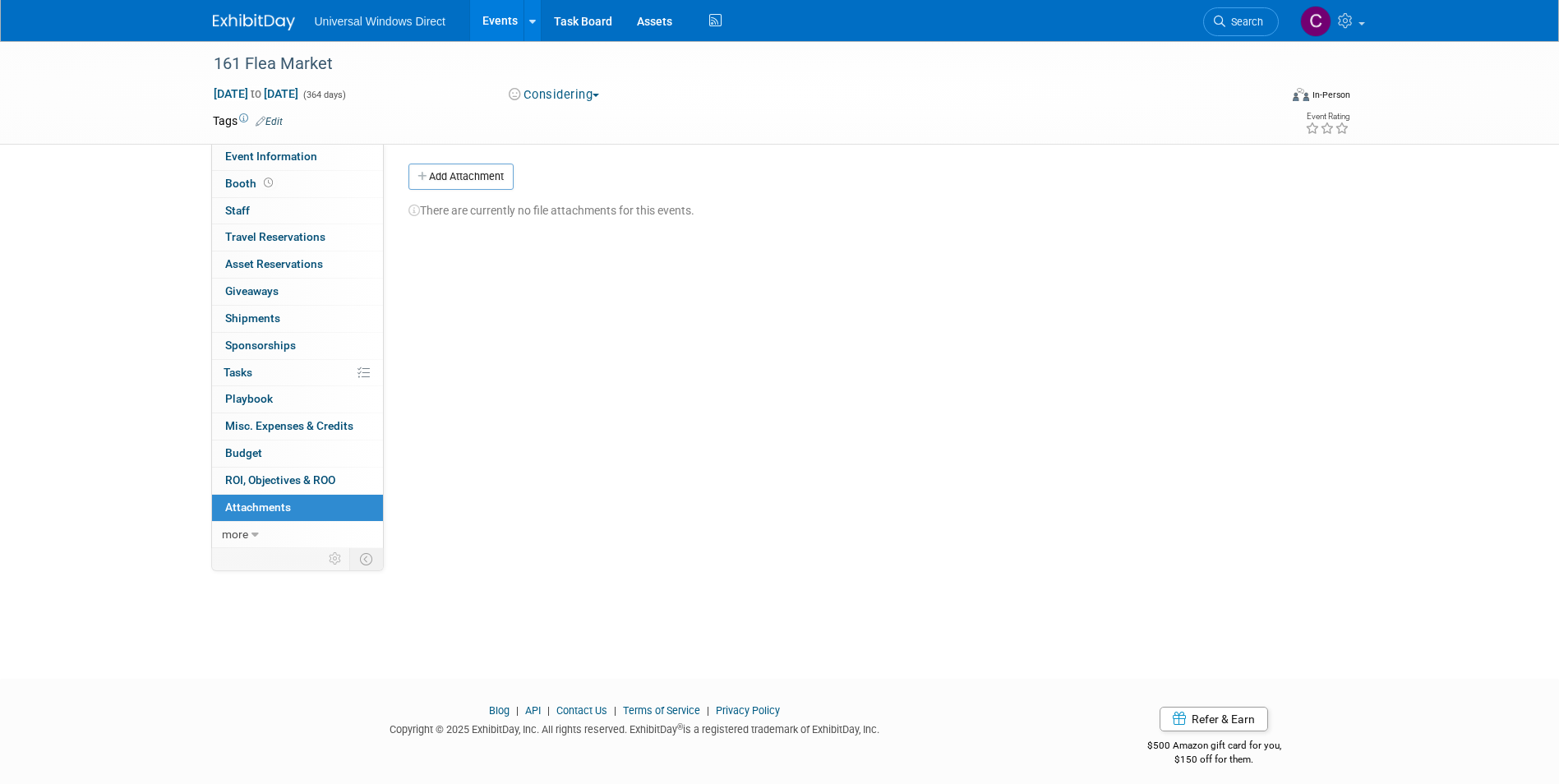
scroll to position [0, 0]
click at [716, 18] on icon at bounding box center [715, 21] width 21 height 25
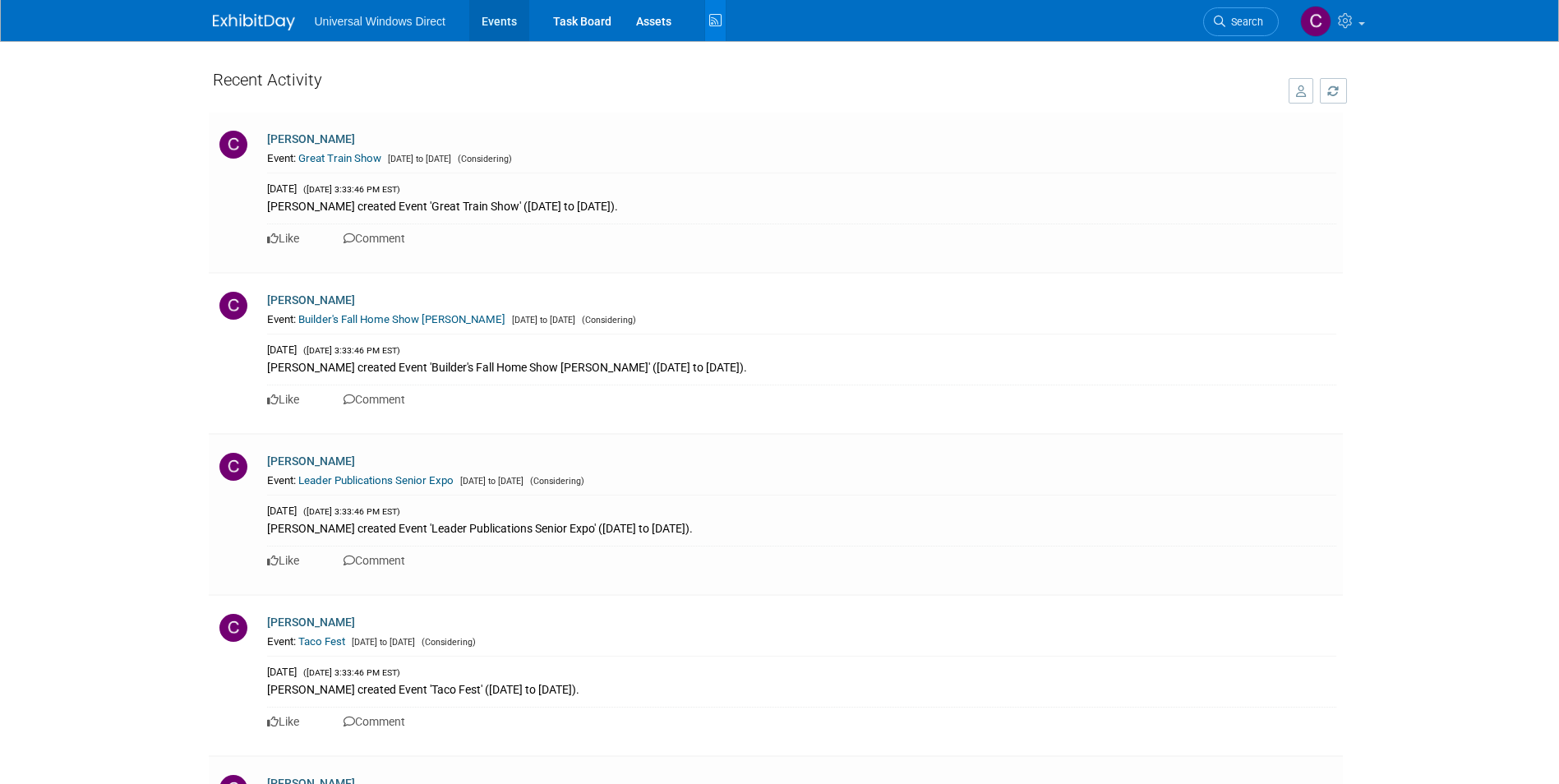
click at [497, 16] on link "Events" at bounding box center [499, 21] width 60 height 41
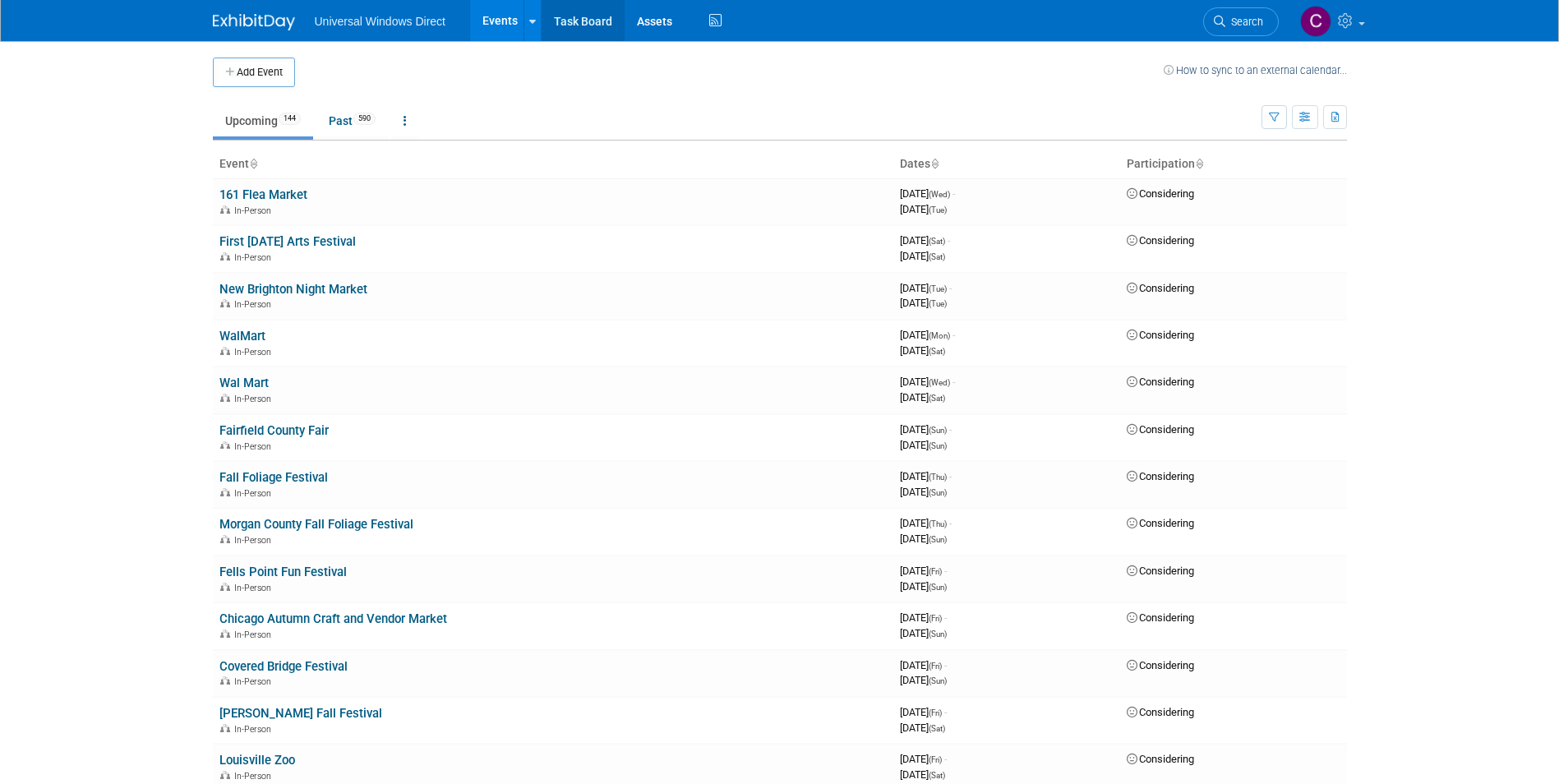
click at [572, 15] on link "Task Board" at bounding box center [582, 21] width 83 height 41
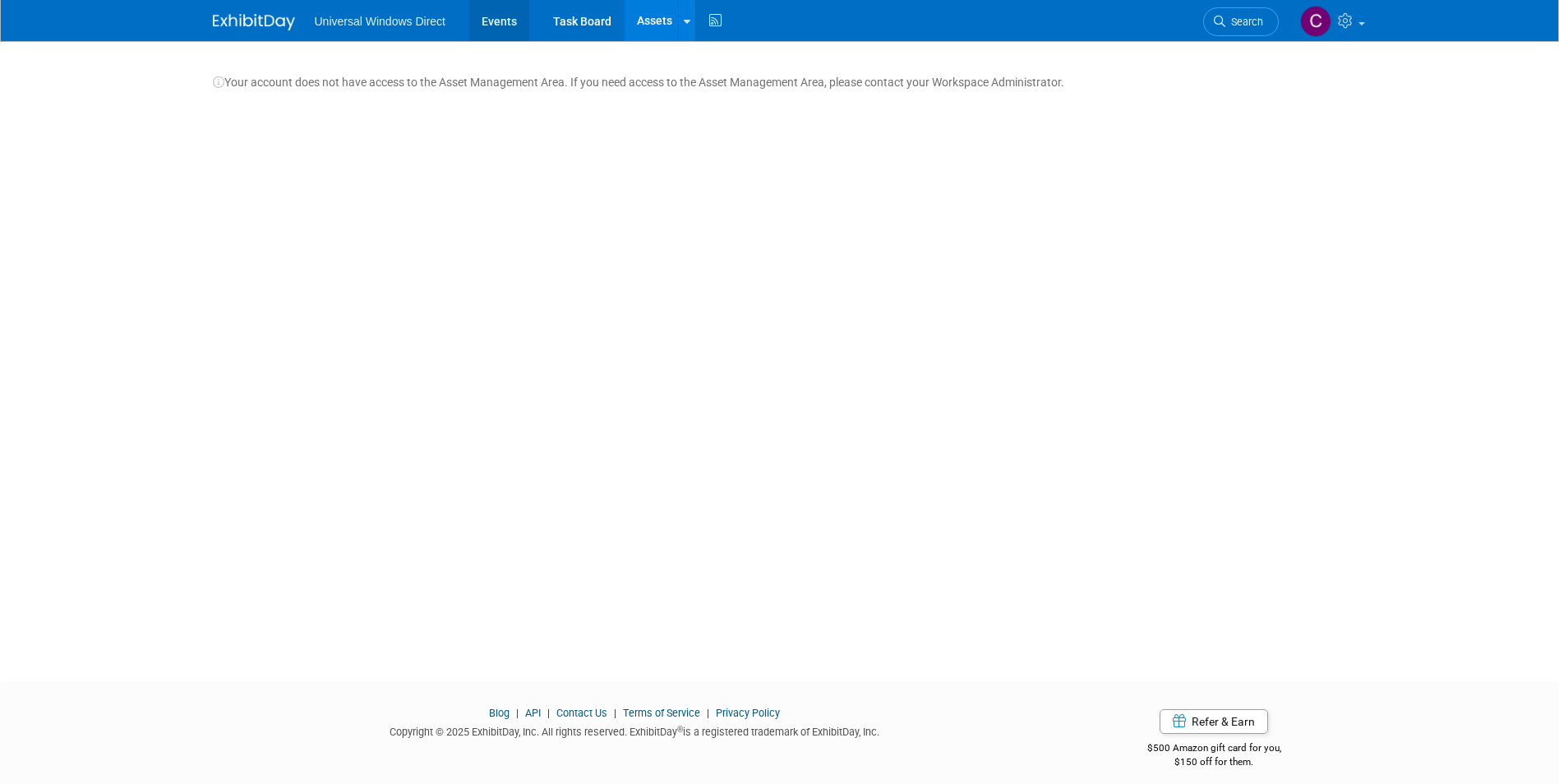
click at [496, 9] on link "Events" at bounding box center [499, 21] width 60 height 41
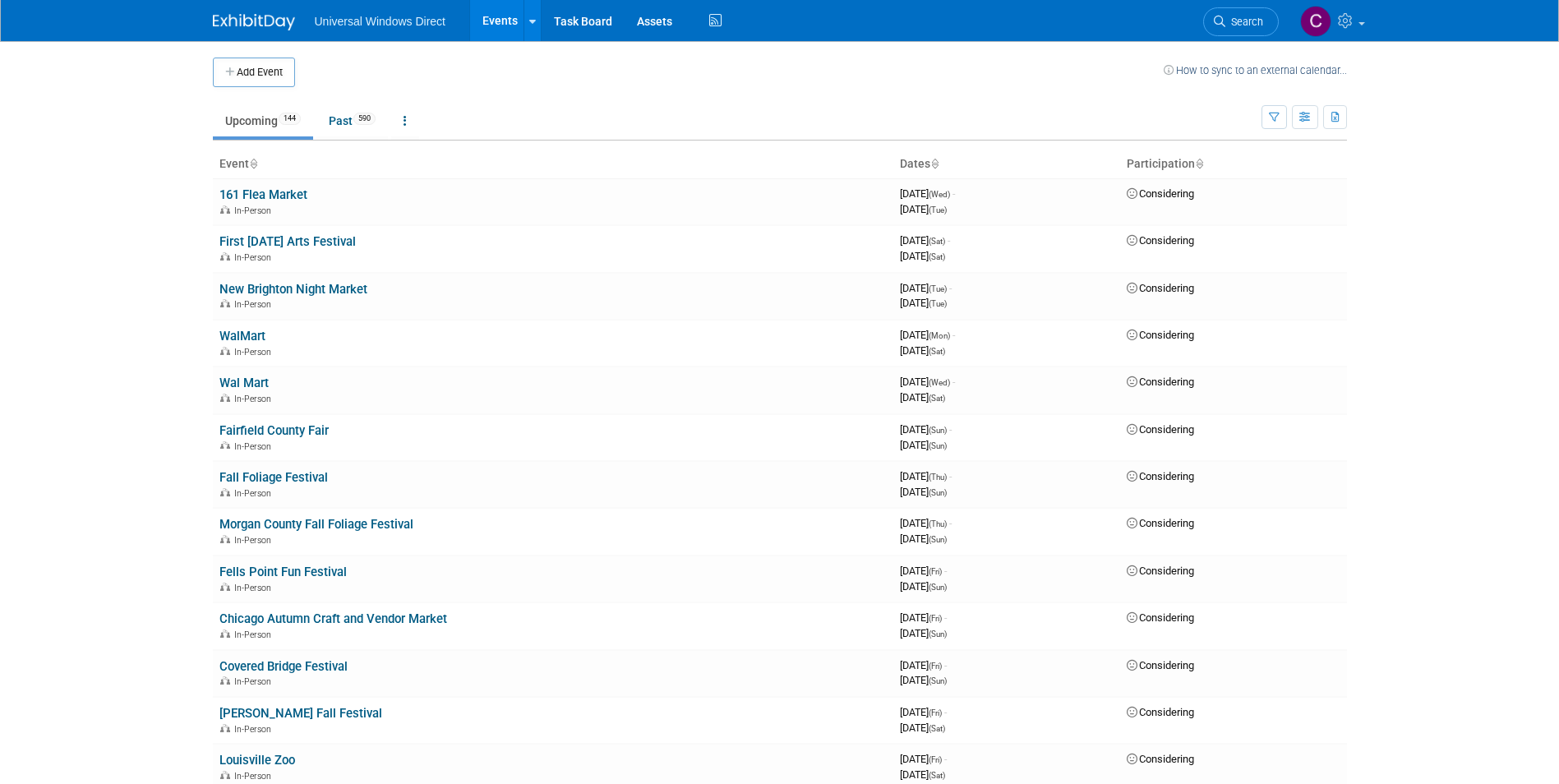
click at [383, 12] on li "Universal Windows Direct" at bounding box center [392, 15] width 154 height 24
click at [372, 22] on span "Universal Windows Direct" at bounding box center [381, 21] width 131 height 13
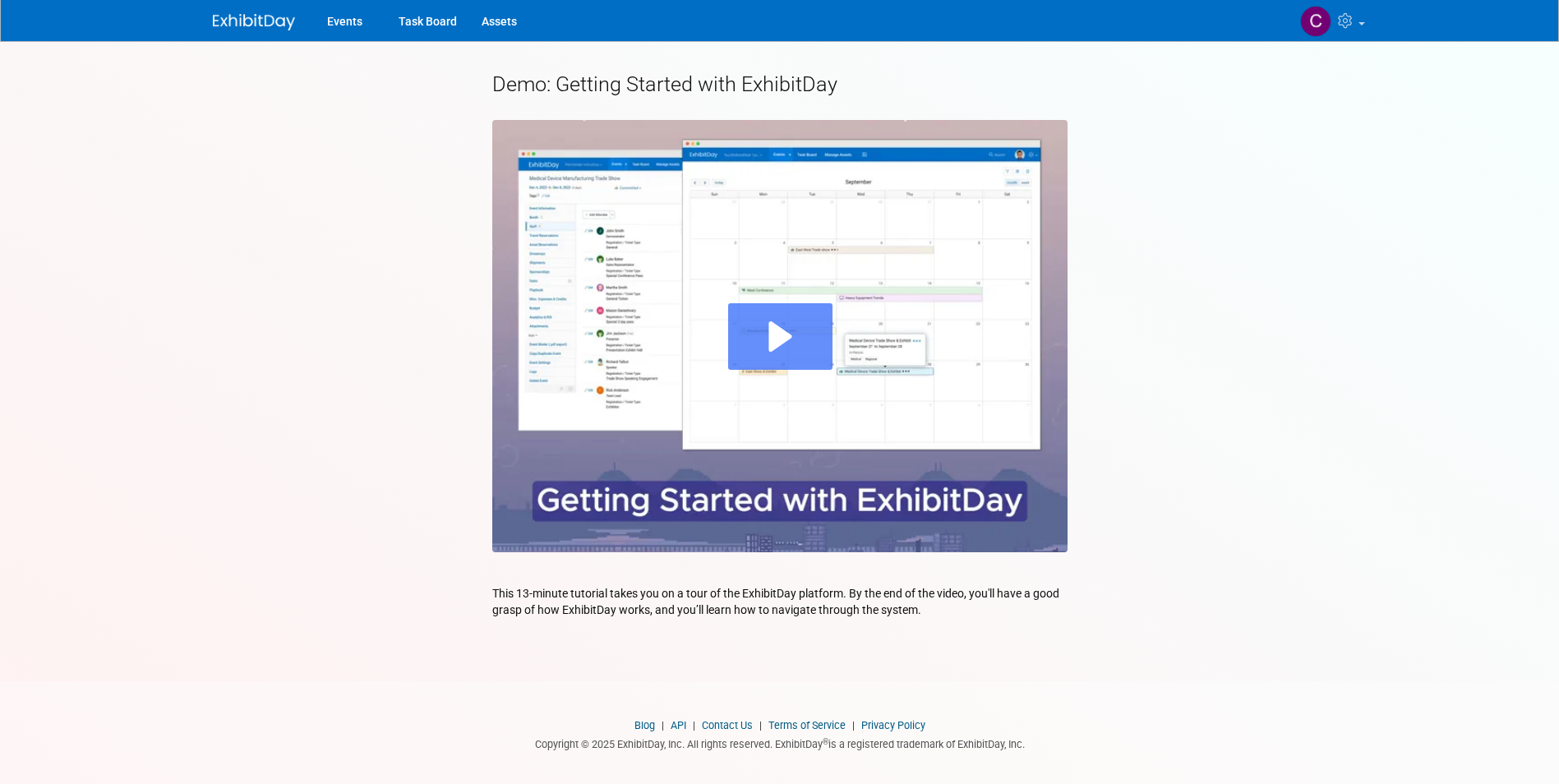
click at [761, 336] on div "Play" at bounding box center [780, 336] width 104 height 66
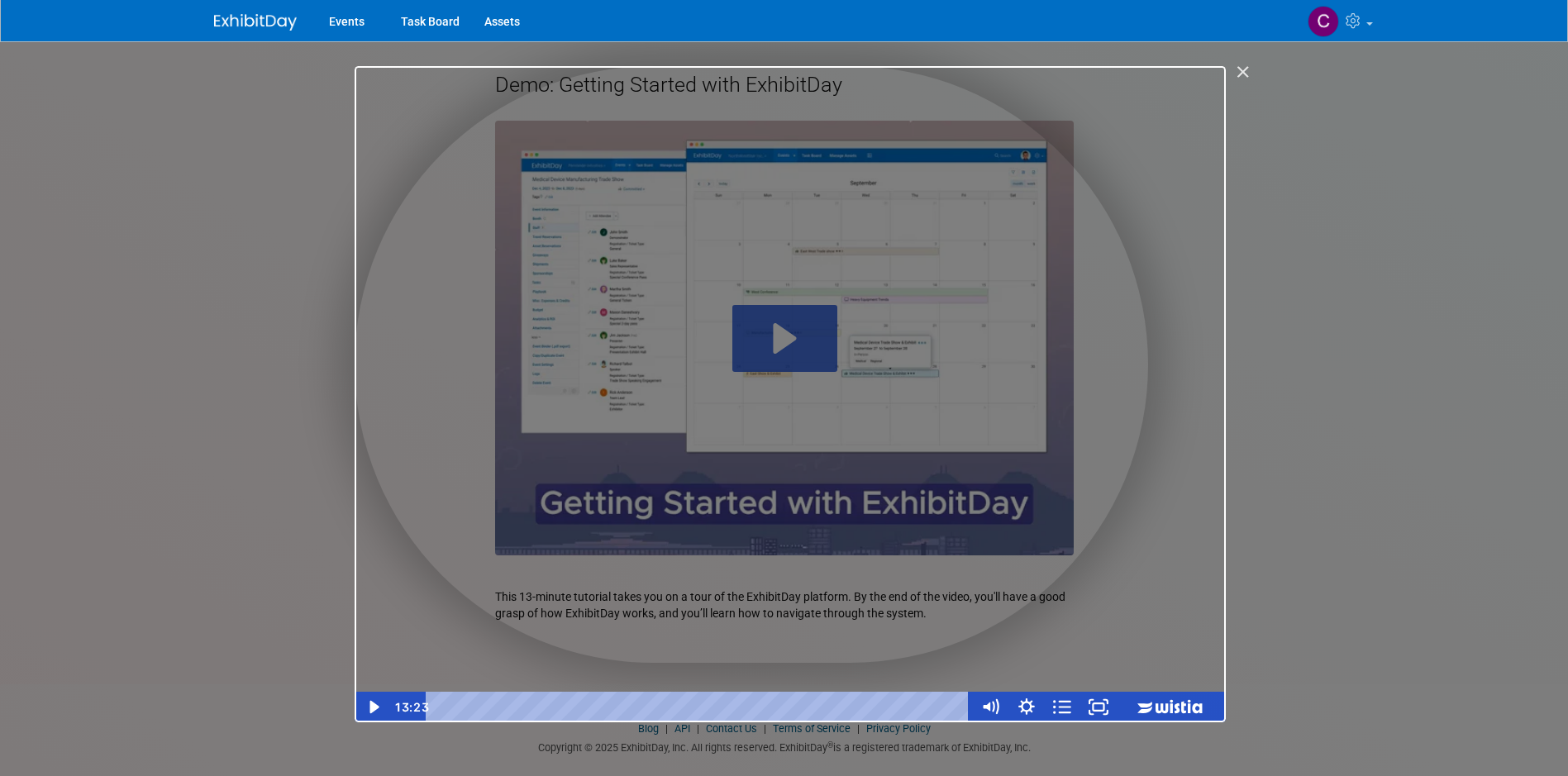
click at [1246, 73] on img "Close" at bounding box center [1235, 79] width 28 height 28
